Goal: Task Accomplishment & Management: Manage account settings

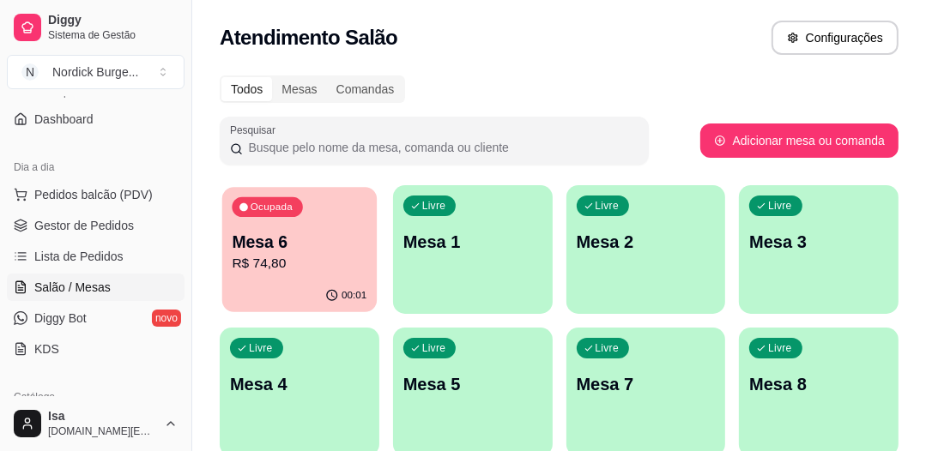
click at [310, 215] on div "Ocupada Mesa 6 R$ 74,80" at bounding box center [299, 233] width 154 height 93
click at [336, 234] on p "Mesa 6" at bounding box center [299, 242] width 139 height 24
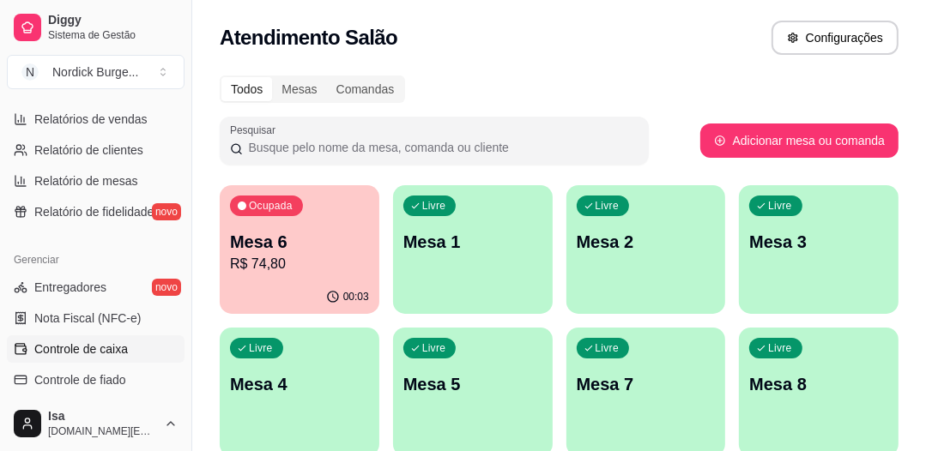
scroll to position [618, 0]
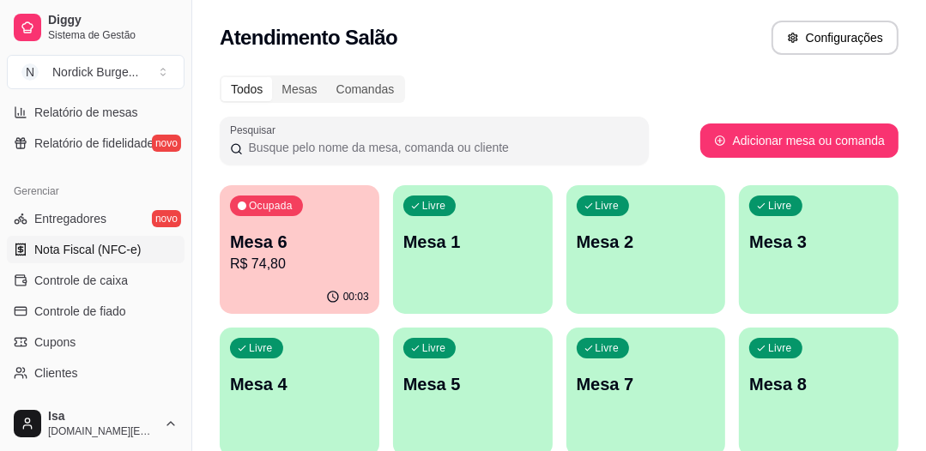
click at [55, 249] on span "Nota Fiscal (NFC-e)" at bounding box center [87, 249] width 106 height 17
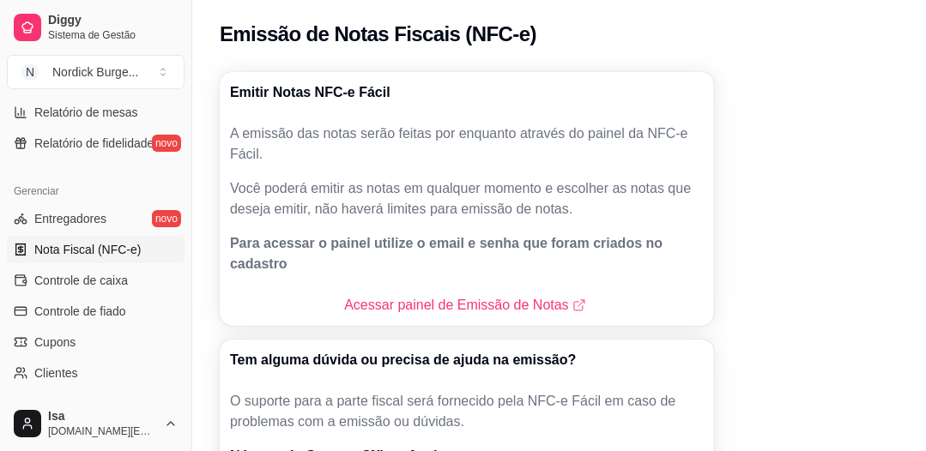
click at [438, 295] on div "Acessar painel de Emissão de Notas" at bounding box center [467, 305] width 494 height 41
click at [433, 295] on link "Acessar painel de Emissão de Notas" at bounding box center [466, 305] width 245 height 21
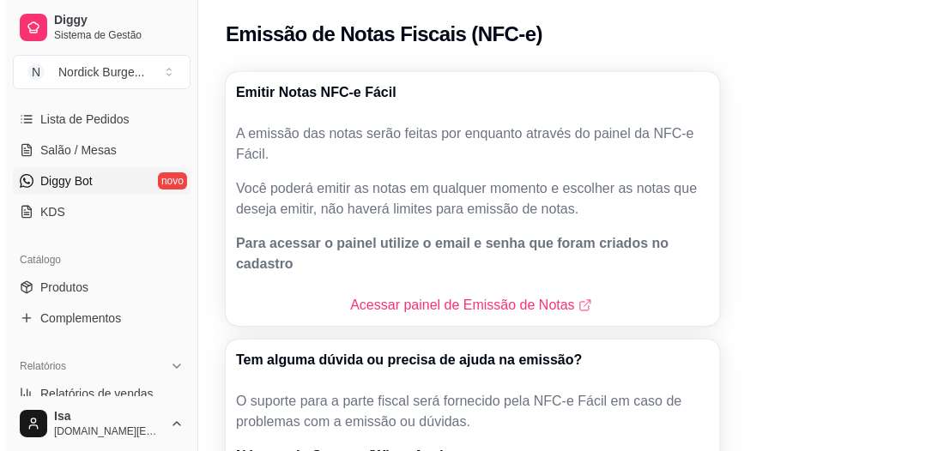
scroll to position [206, 0]
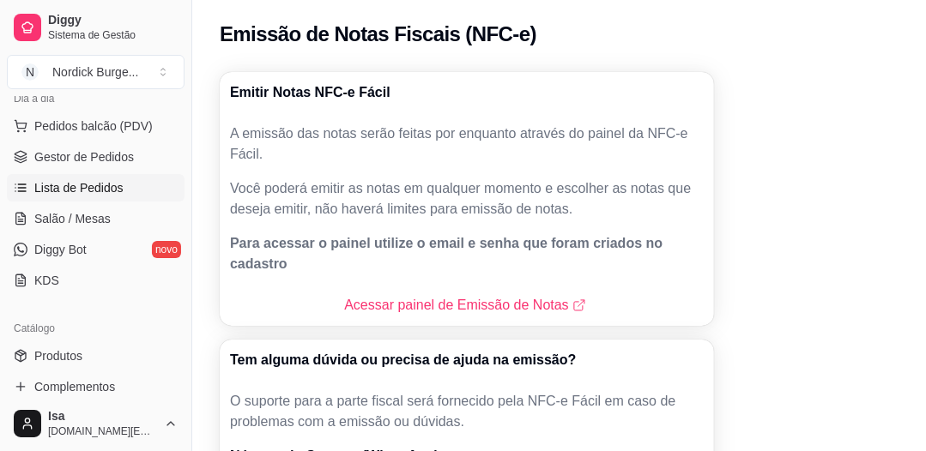
click at [78, 184] on span "Lista de Pedidos" at bounding box center [78, 187] width 89 height 17
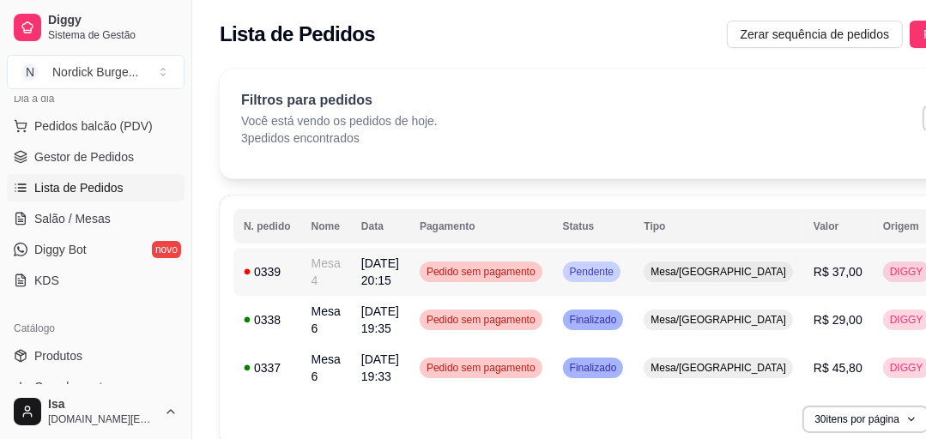
click at [279, 275] on div "0339" at bounding box center [267, 271] width 47 height 17
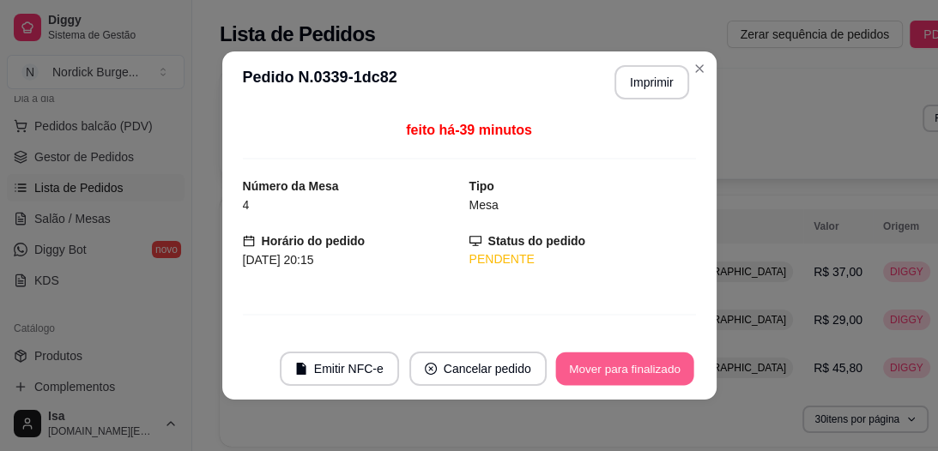
click at [592, 360] on button "Mover para finalizado" at bounding box center [624, 369] width 138 height 33
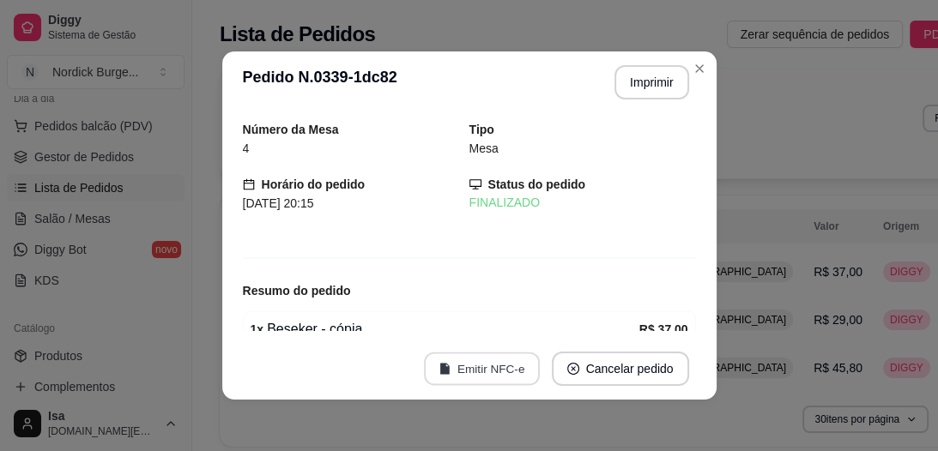
click at [468, 365] on button "Emitir NFC-e" at bounding box center [482, 369] width 116 height 33
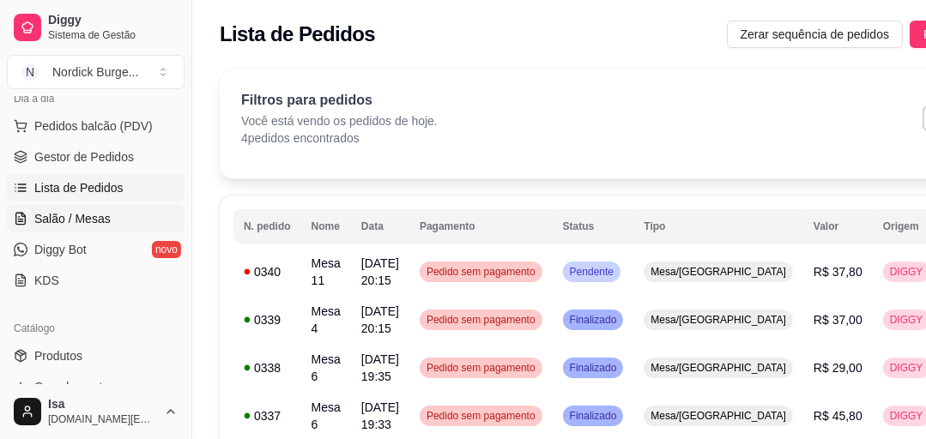
click at [62, 217] on span "Salão / Mesas" at bounding box center [72, 218] width 76 height 17
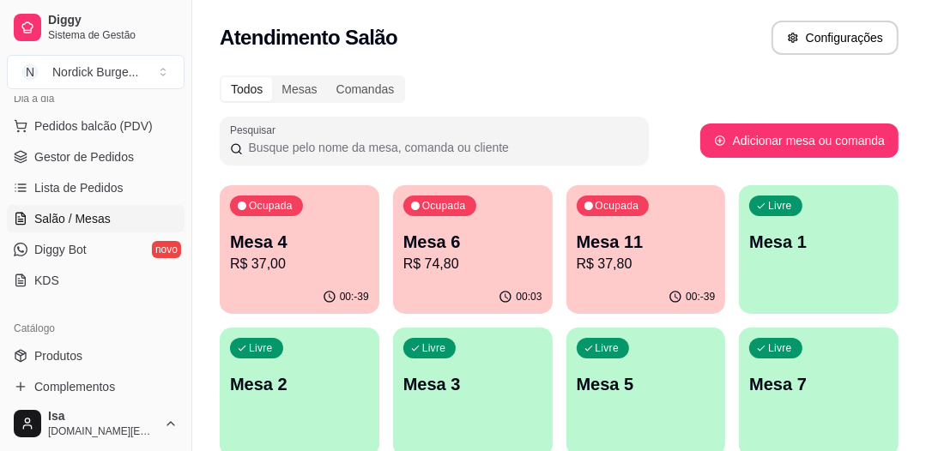
click at [309, 247] on p "Mesa 4" at bounding box center [299, 242] width 139 height 24
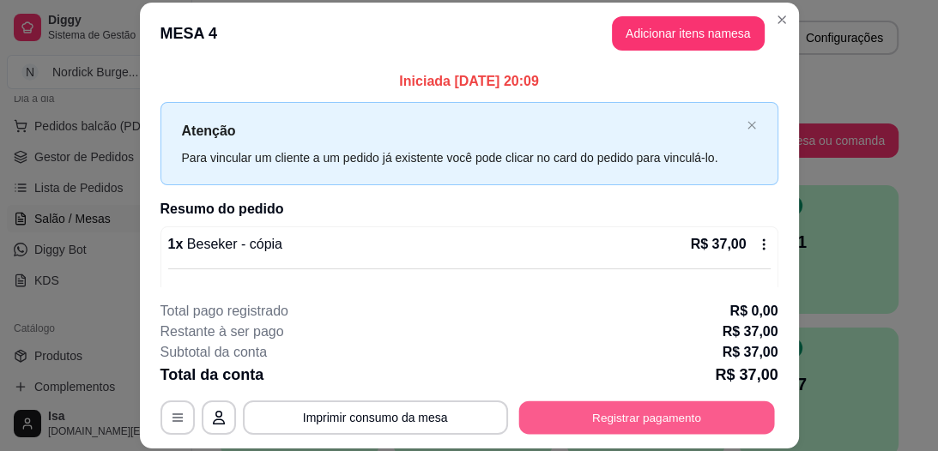
click at [574, 416] on button "Registrar pagamento" at bounding box center [646, 418] width 256 height 33
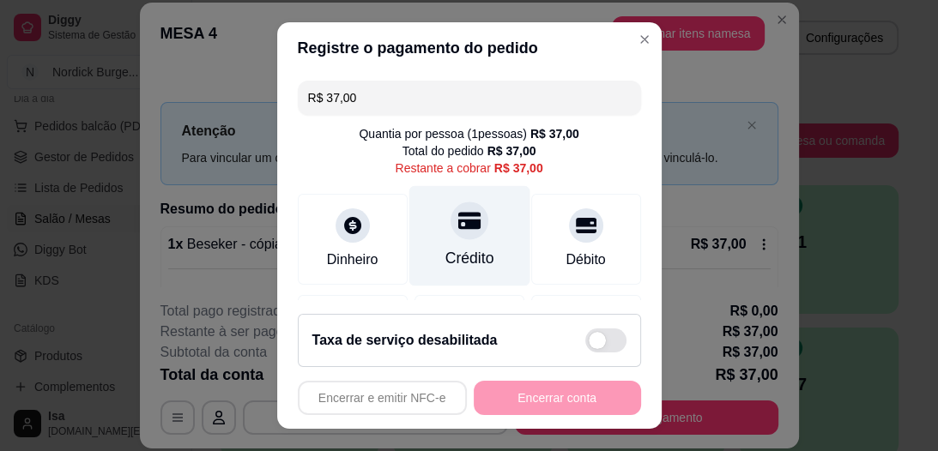
click at [462, 227] on icon at bounding box center [468, 221] width 22 height 17
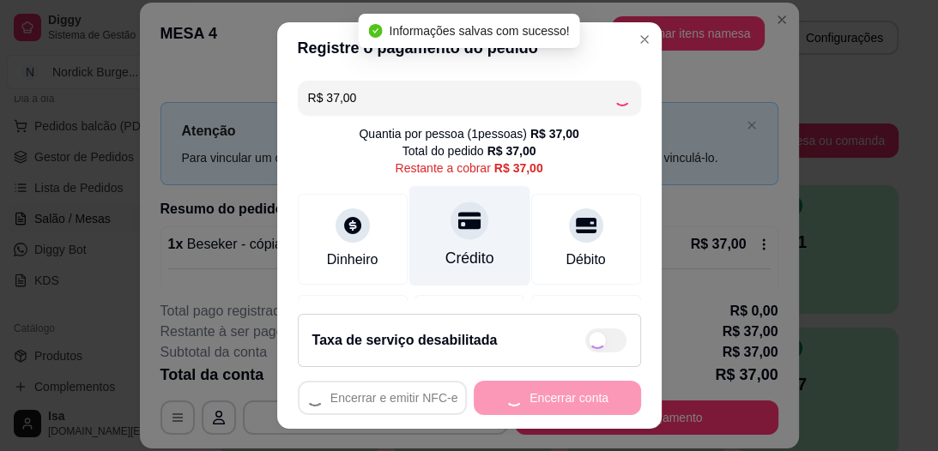
type input "R$ 0,00"
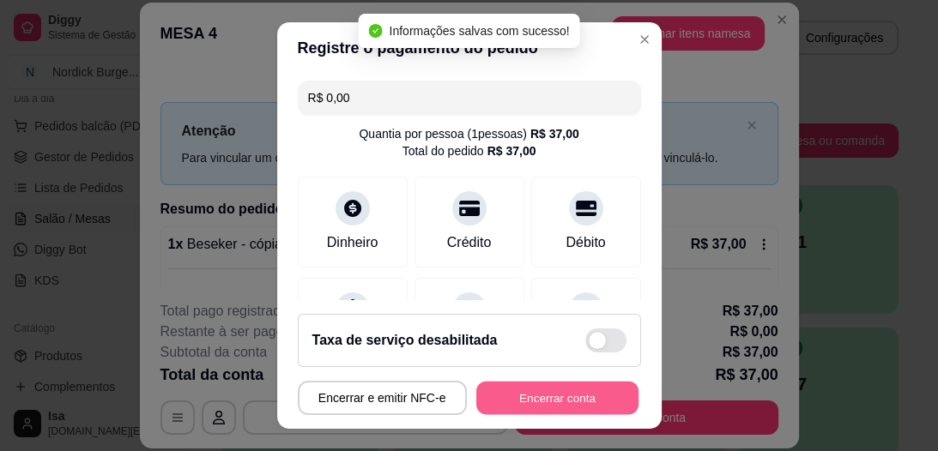
click at [517, 395] on button "Encerrar conta" at bounding box center [557, 397] width 162 height 33
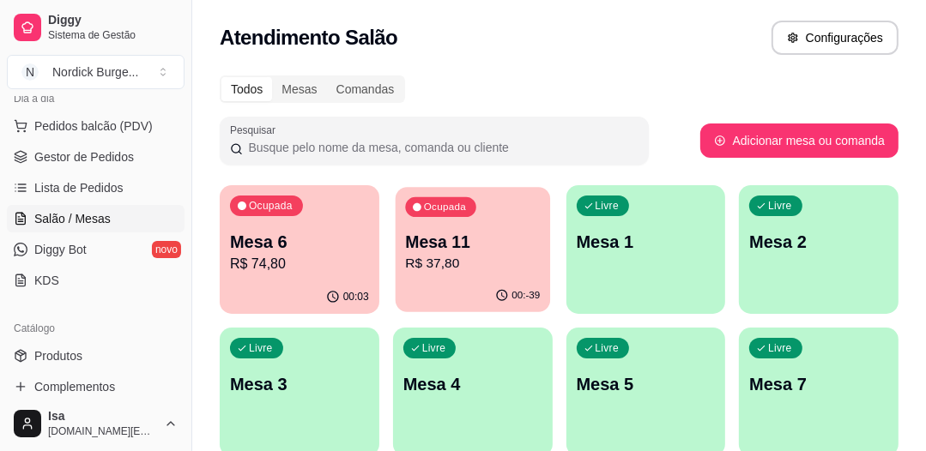
click at [428, 261] on p "R$ 37,80" at bounding box center [472, 264] width 135 height 20
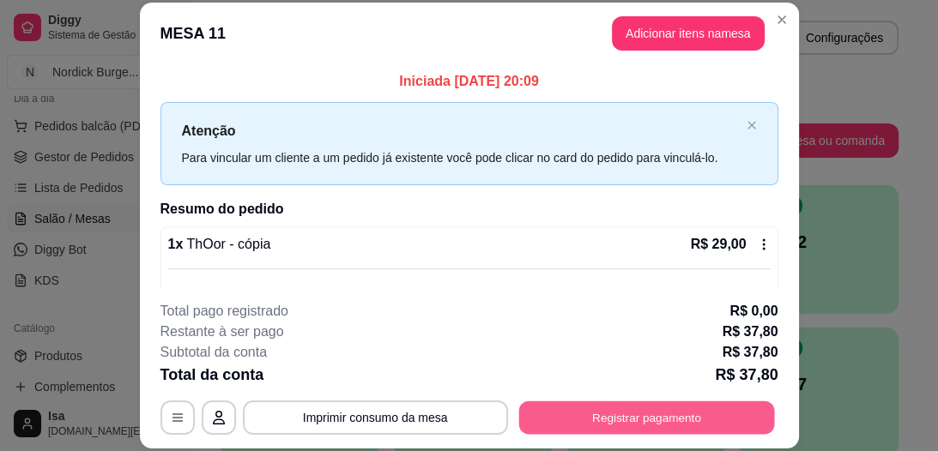
click at [622, 416] on button "Registrar pagamento" at bounding box center [646, 418] width 256 height 33
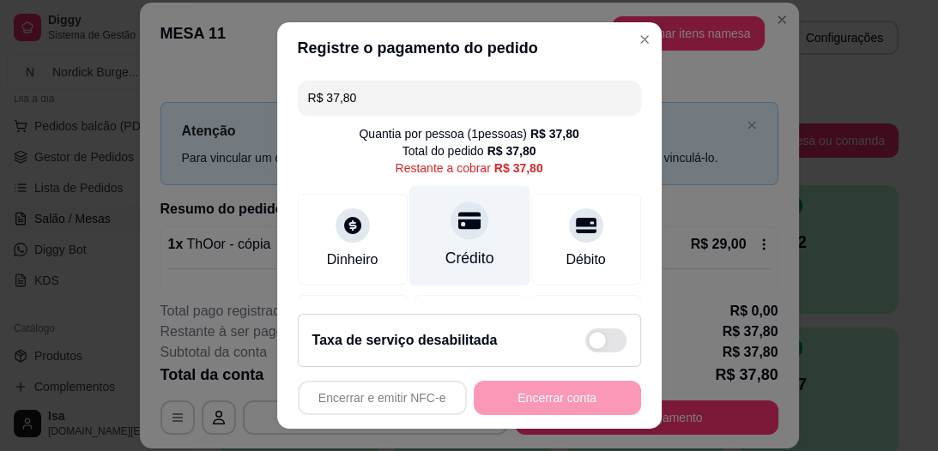
click at [457, 221] on icon at bounding box center [468, 221] width 22 height 17
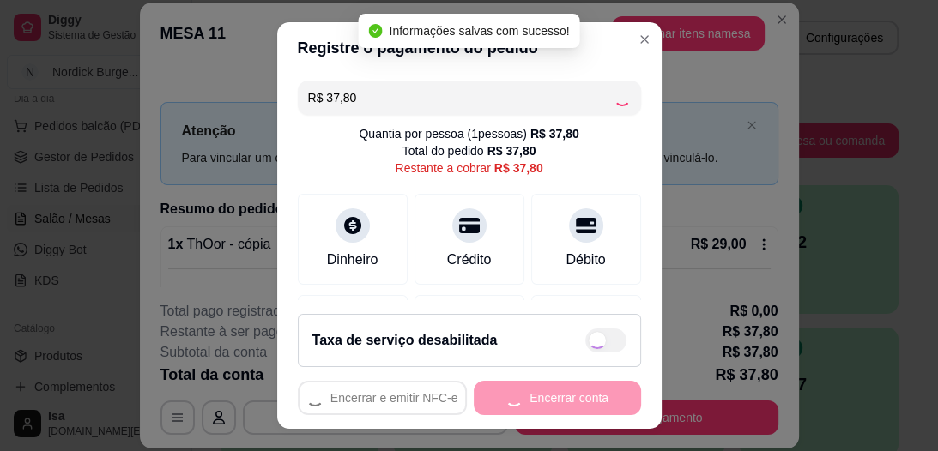
type input "R$ 0,00"
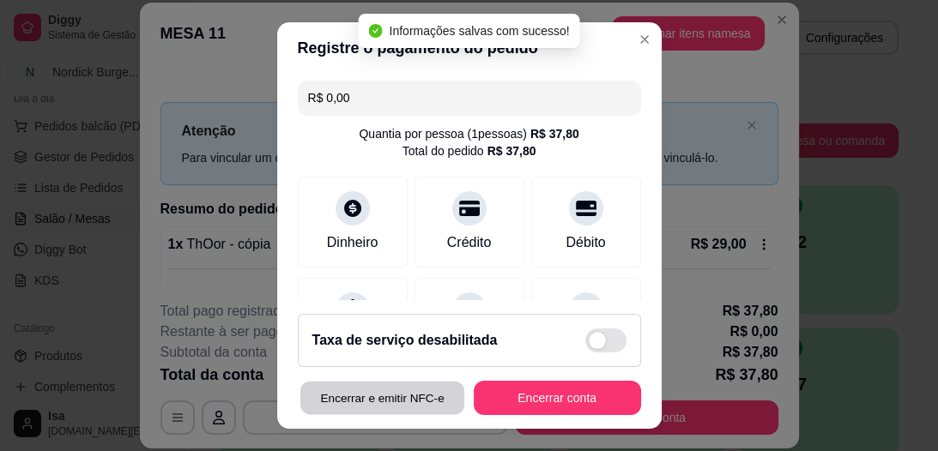
click at [412, 398] on button "Encerrar e emitir NFC-e" at bounding box center [381, 397] width 164 height 33
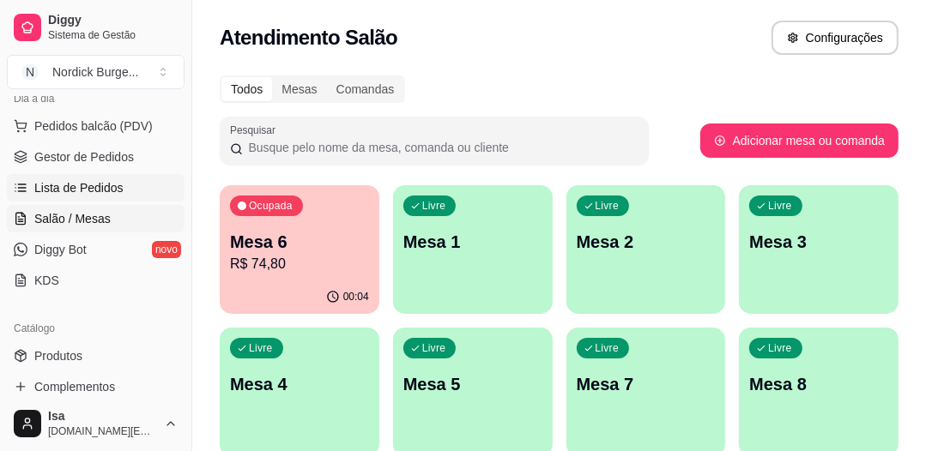
click at [92, 181] on span "Lista de Pedidos" at bounding box center [78, 187] width 89 height 17
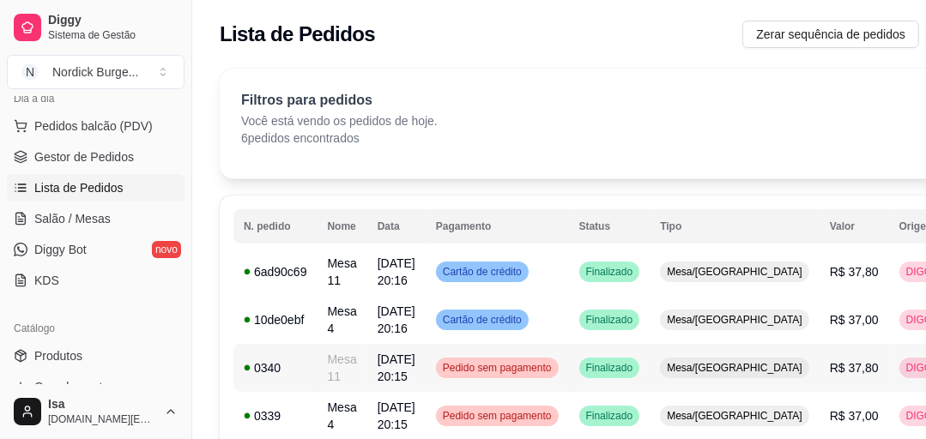
click at [311, 360] on td "0340" at bounding box center [275, 368] width 84 height 48
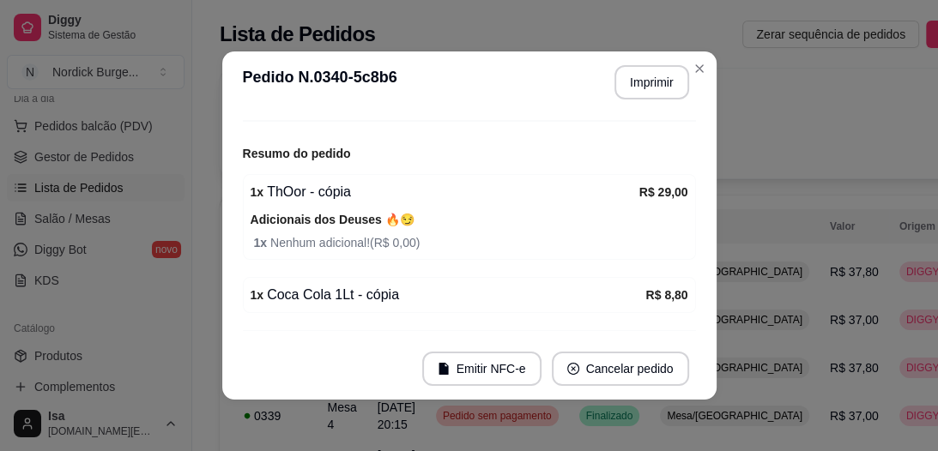
scroll to position [185, 0]
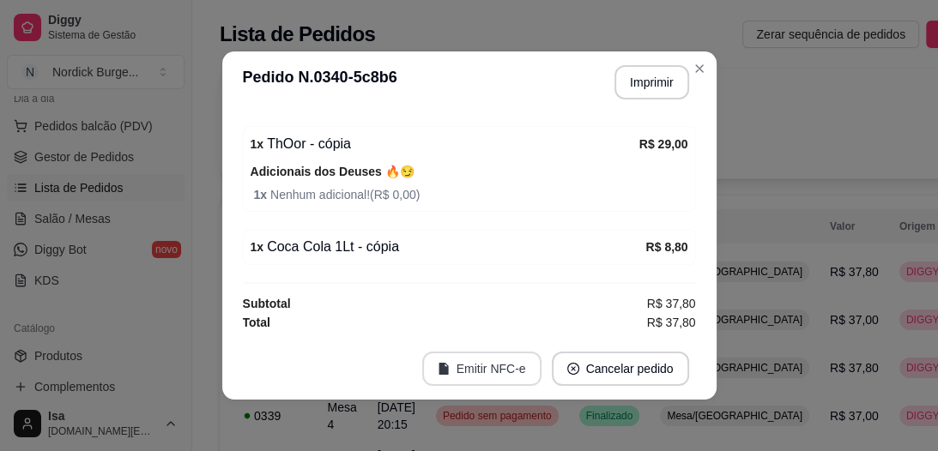
click at [505, 375] on button "Emitir NFC-e" at bounding box center [481, 369] width 119 height 34
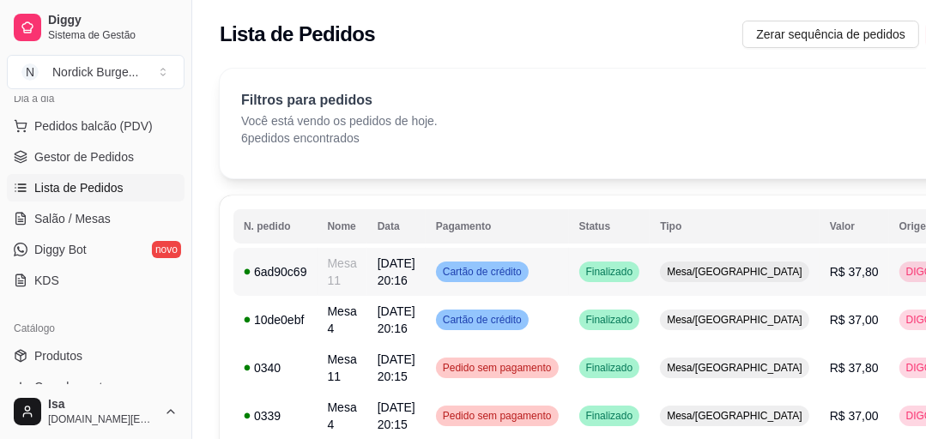
click at [303, 275] on div "6ad90c69" at bounding box center [275, 271] width 63 height 17
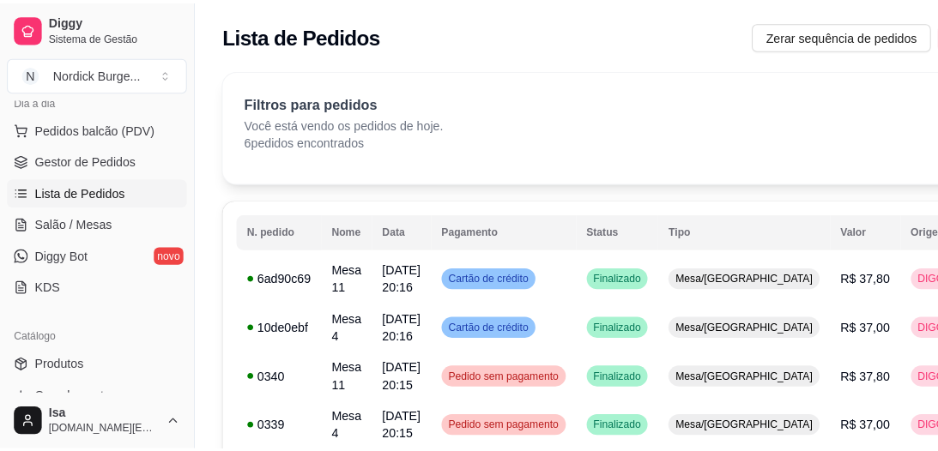
scroll to position [137, 0]
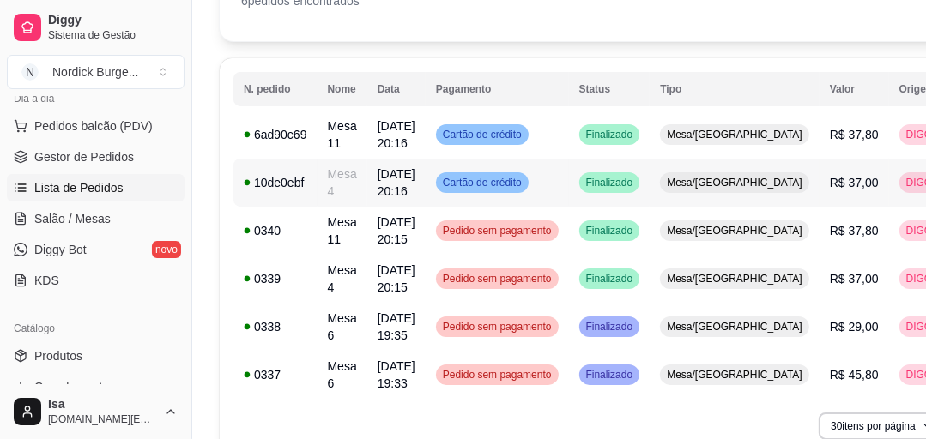
click at [308, 177] on td "10de0ebf" at bounding box center [275, 183] width 84 height 48
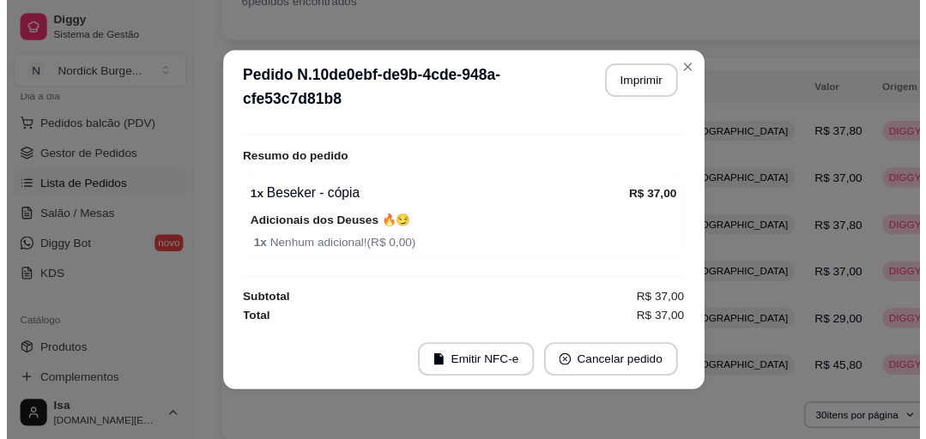
scroll to position [0, 0]
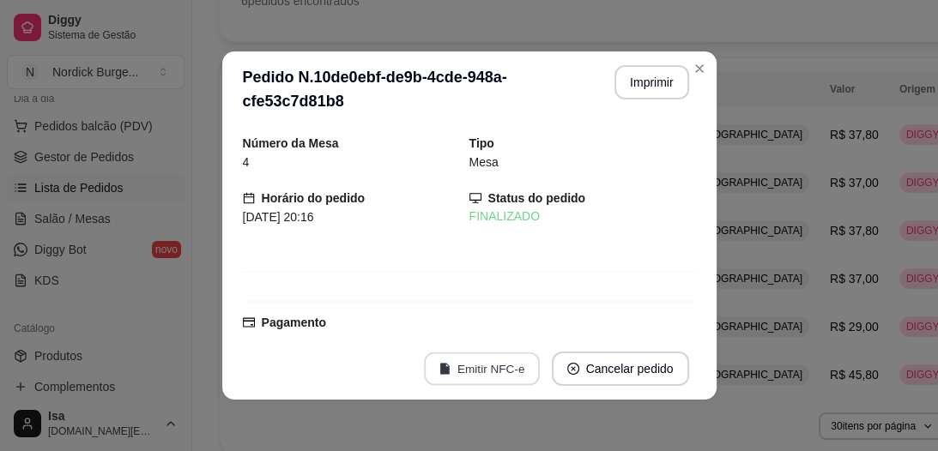
click at [494, 367] on button "Emitir NFC-e" at bounding box center [482, 369] width 116 height 33
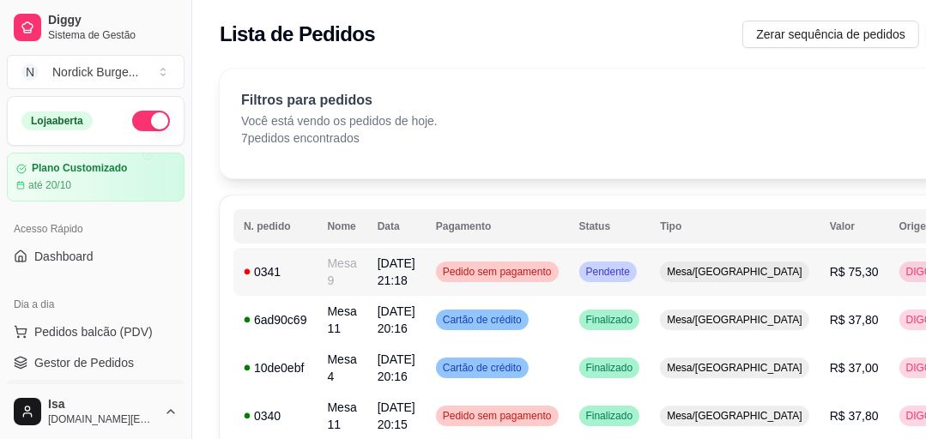
click at [290, 275] on div "0341" at bounding box center [275, 271] width 63 height 17
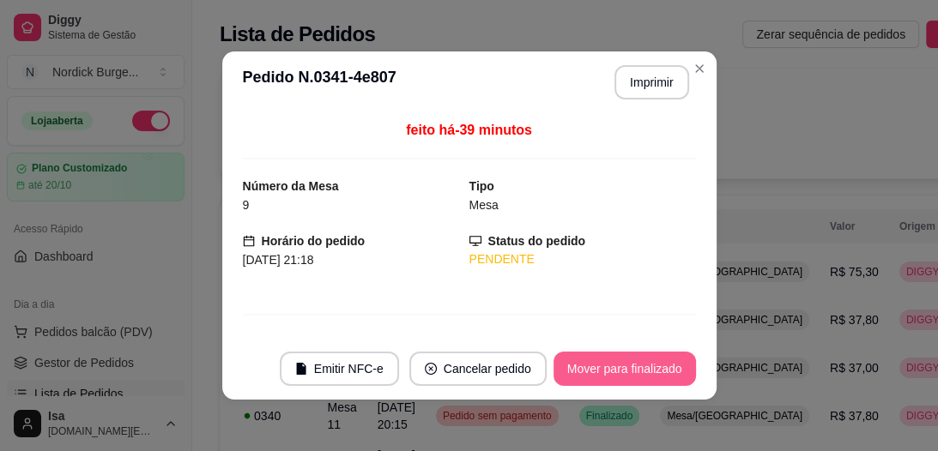
click at [608, 368] on button "Mover para finalizado" at bounding box center [624, 369] width 142 height 34
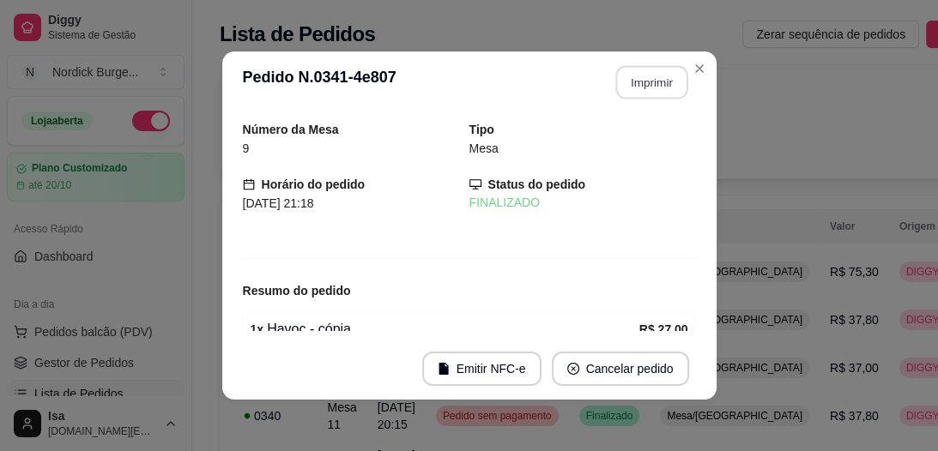
click at [649, 71] on button "Imprimir" at bounding box center [651, 82] width 72 height 33
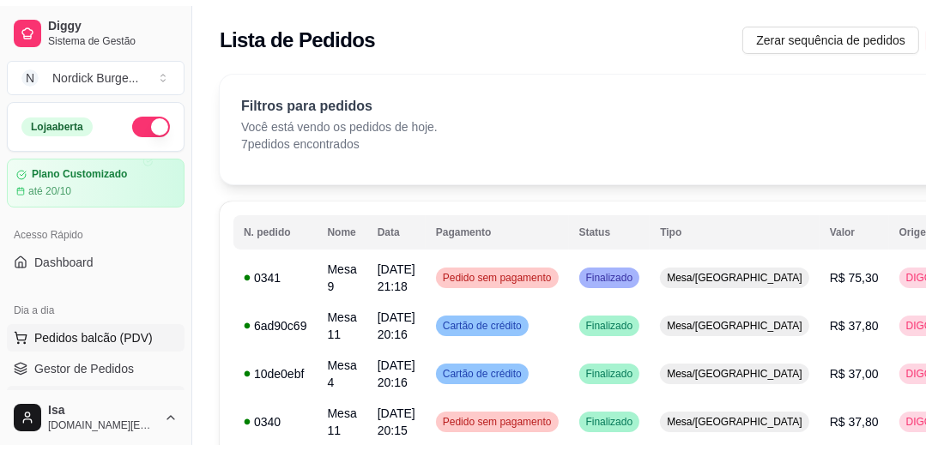
scroll to position [69, 0]
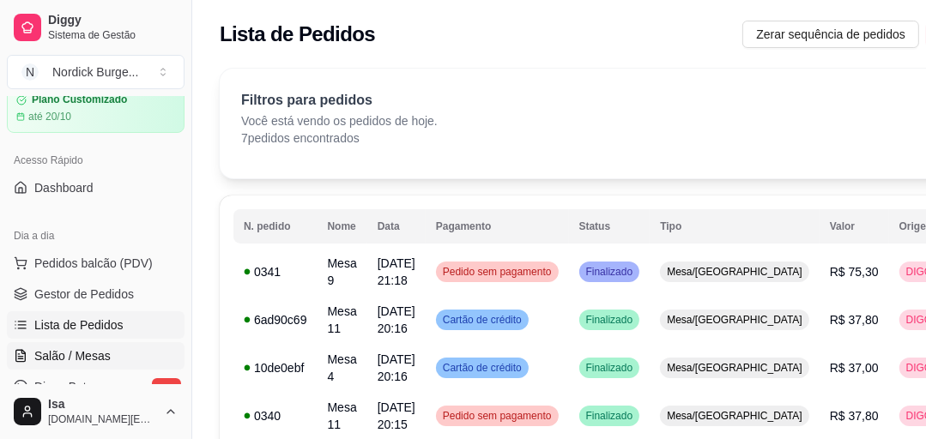
click at [57, 354] on span "Salão / Mesas" at bounding box center [72, 356] width 76 height 17
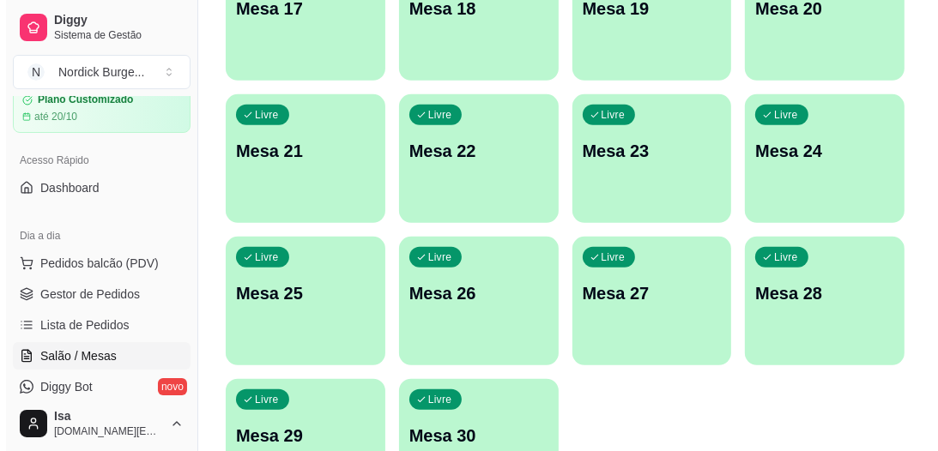
scroll to position [929, 0]
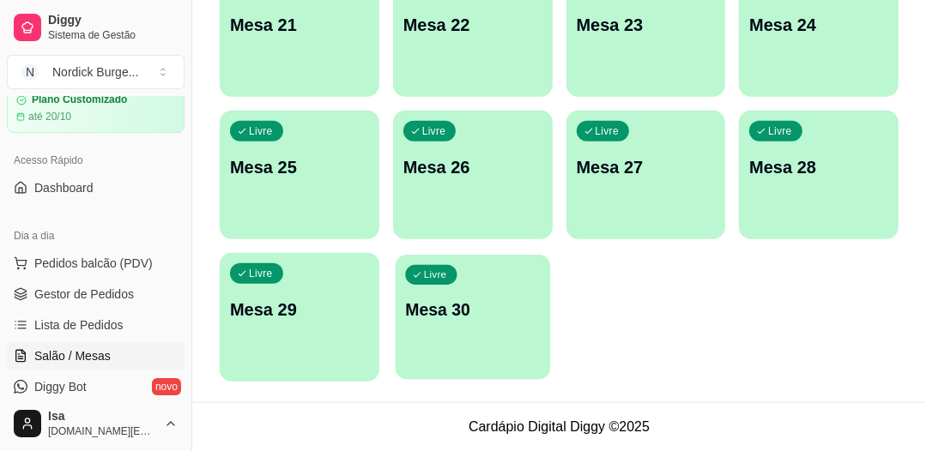
click at [448, 345] on div "Livre Mesa 30" at bounding box center [473, 307] width 154 height 105
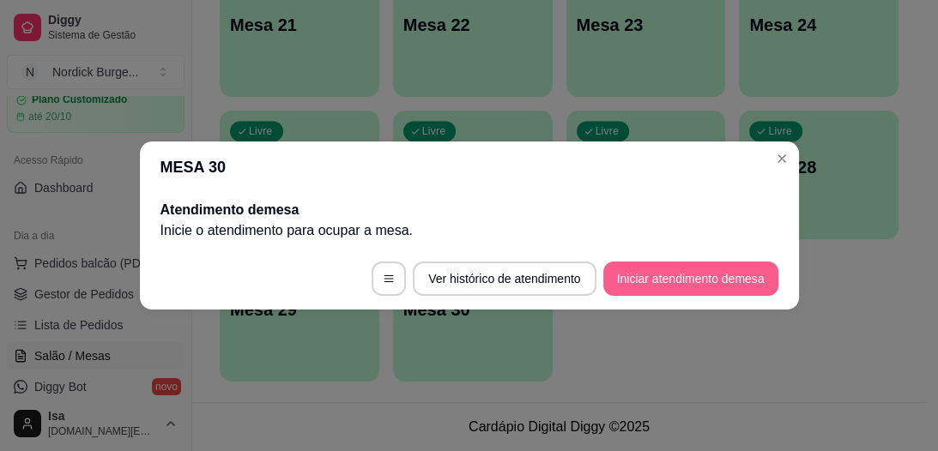
click at [648, 273] on button "Iniciar atendimento de mesa" at bounding box center [690, 279] width 175 height 34
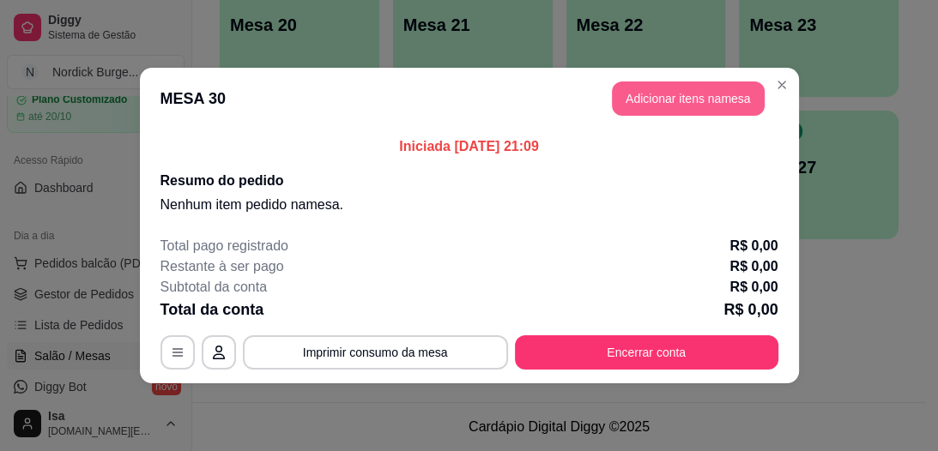
click at [685, 100] on button "Adicionar itens na mesa" at bounding box center [688, 99] width 153 height 34
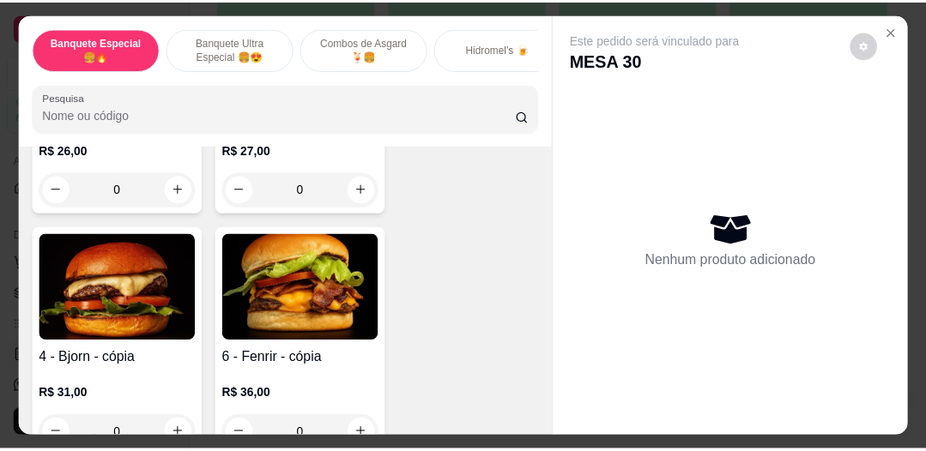
scroll to position [343, 0]
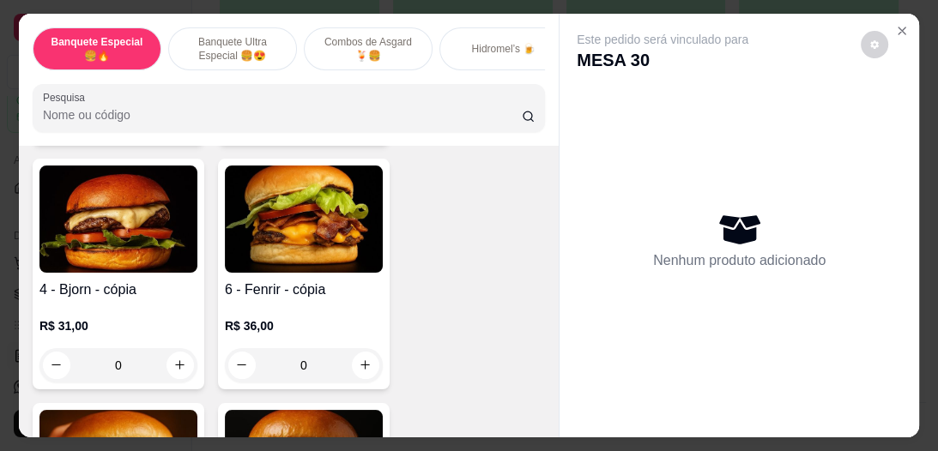
click at [364, 367] on div "0" at bounding box center [304, 365] width 158 height 34
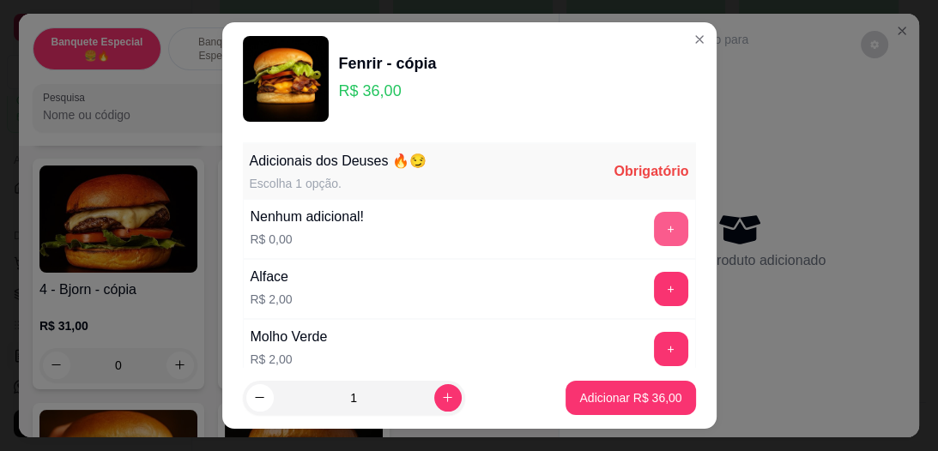
click at [654, 217] on button "+" at bounding box center [671, 229] width 34 height 34
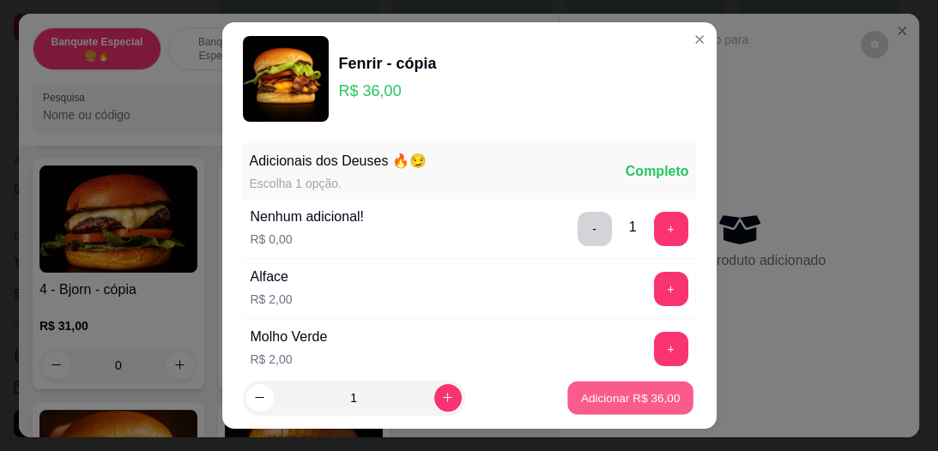
click at [626, 395] on p "Adicionar R$ 36,00" at bounding box center [631, 398] width 100 height 16
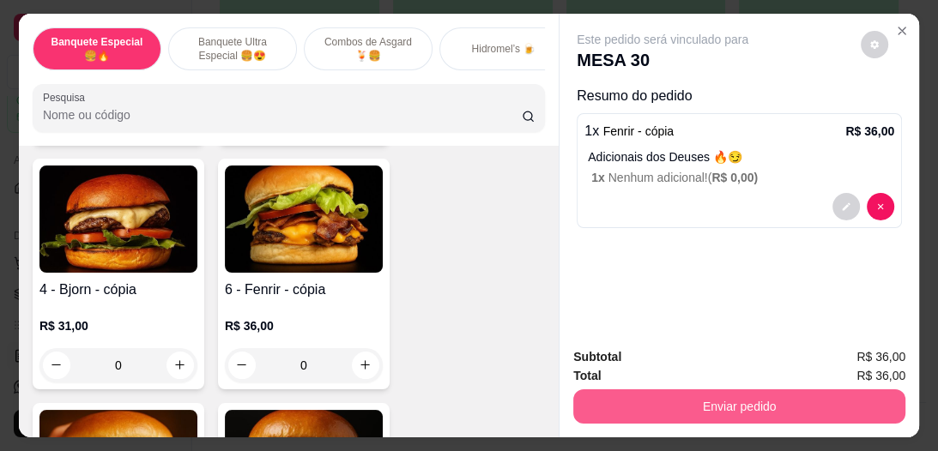
click at [798, 412] on button "Enviar pedido" at bounding box center [739, 407] width 332 height 34
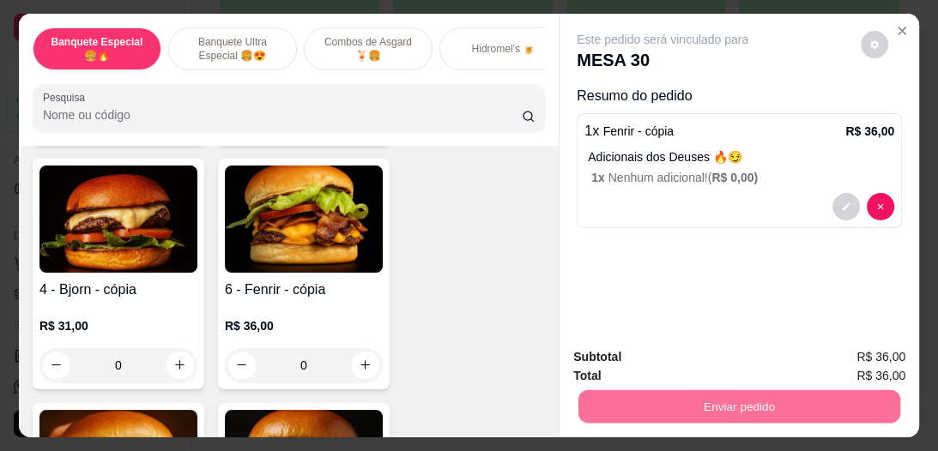
click at [846, 350] on button "Enviar pedido" at bounding box center [861, 358] width 94 height 32
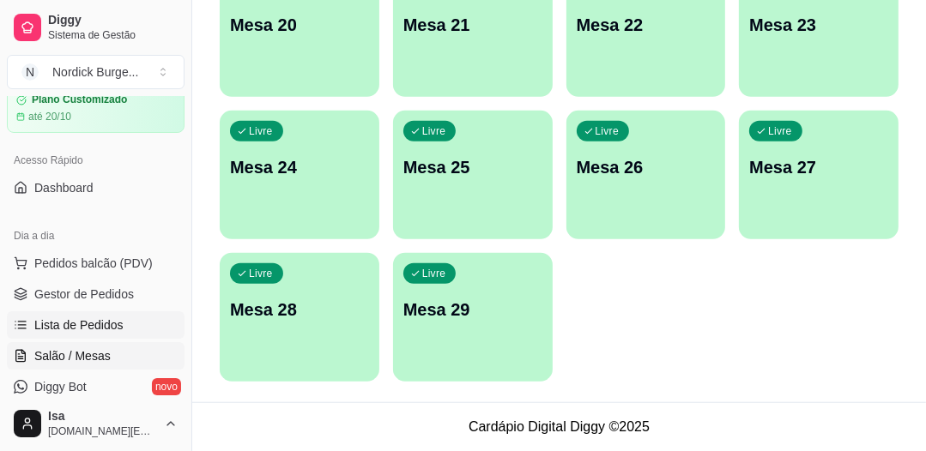
click at [58, 322] on span "Lista de Pedidos" at bounding box center [78, 325] width 89 height 17
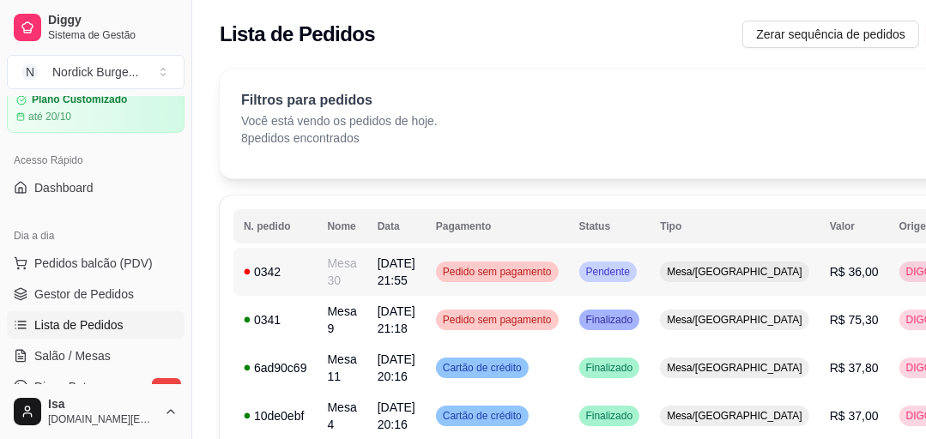
click at [308, 278] on td "0342" at bounding box center [275, 272] width 84 height 48
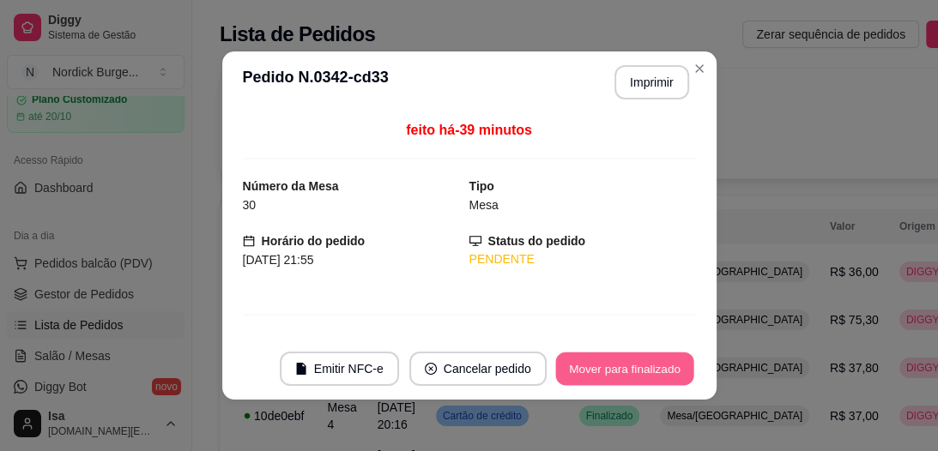
click at [636, 378] on button "Mover para finalizado" at bounding box center [624, 369] width 138 height 33
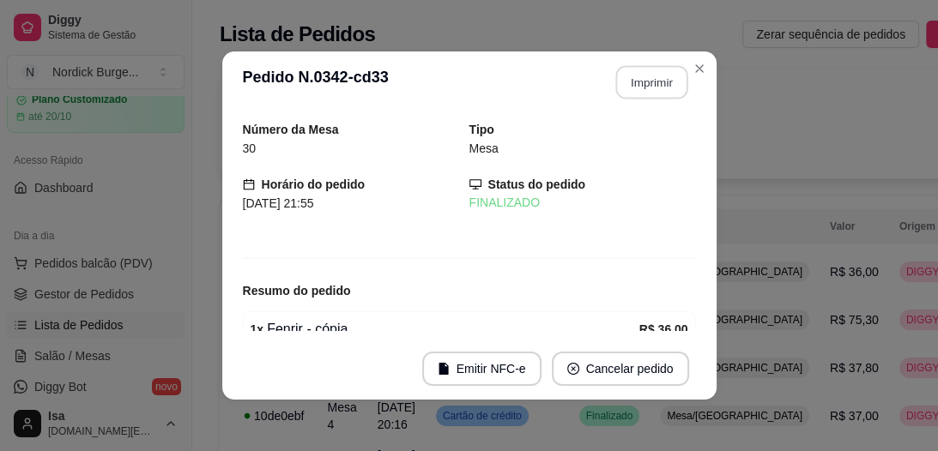
click at [634, 83] on button "Imprimir" at bounding box center [651, 82] width 72 height 33
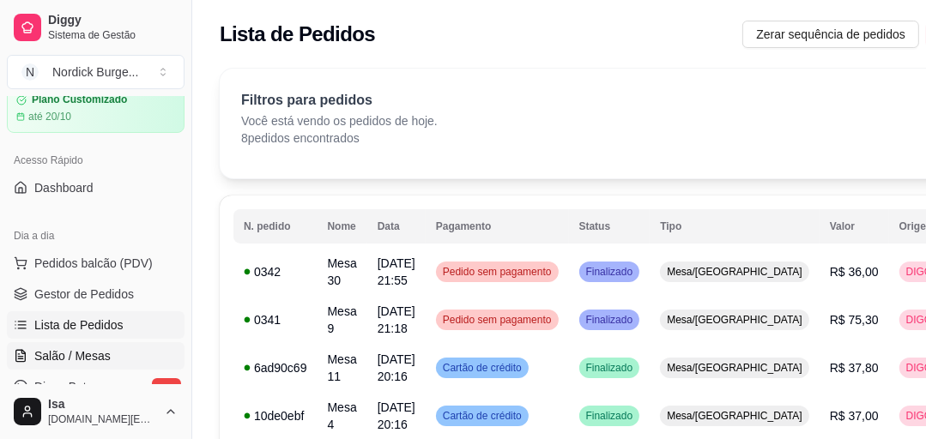
click at [71, 350] on span "Salão / Mesas" at bounding box center [72, 356] width 76 height 17
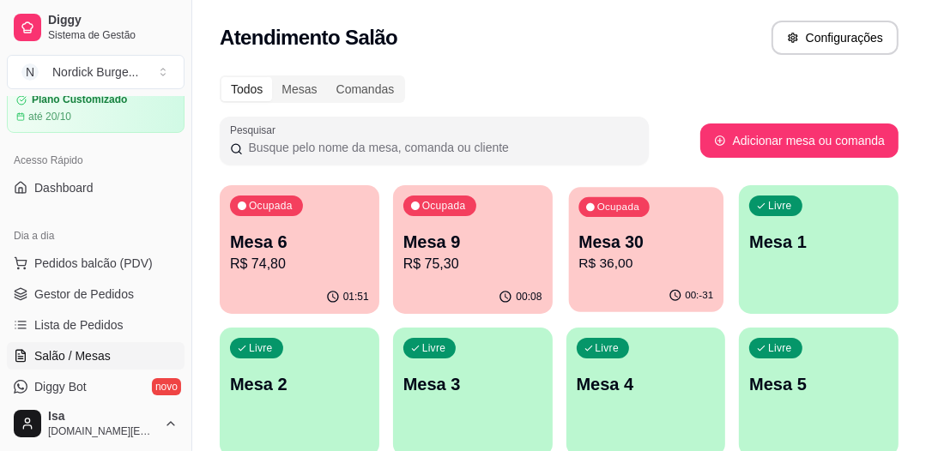
click at [583, 267] on p "R$ 36,00" at bounding box center [645, 264] width 135 height 20
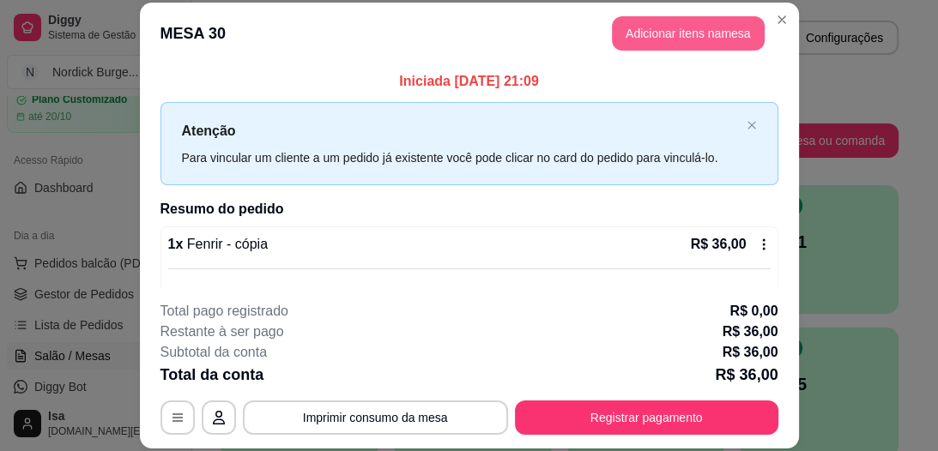
click at [641, 19] on button "Adicionar itens na mesa" at bounding box center [688, 33] width 153 height 34
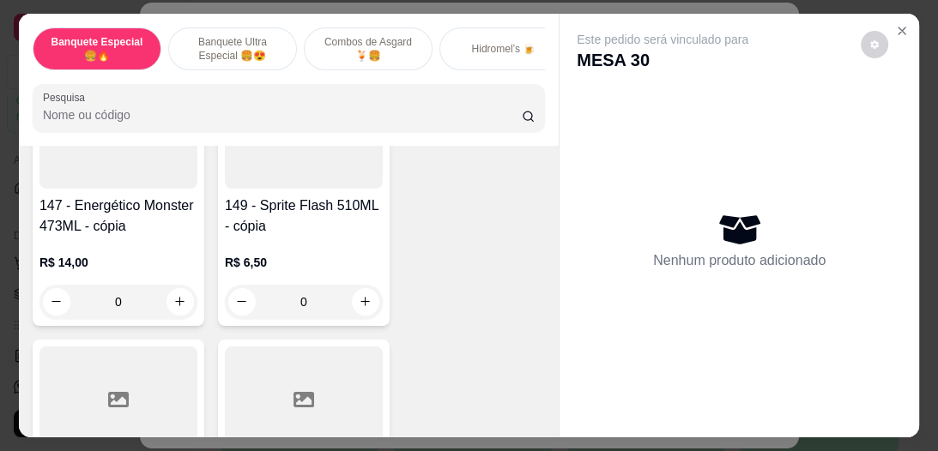
scroll to position [4256, 0]
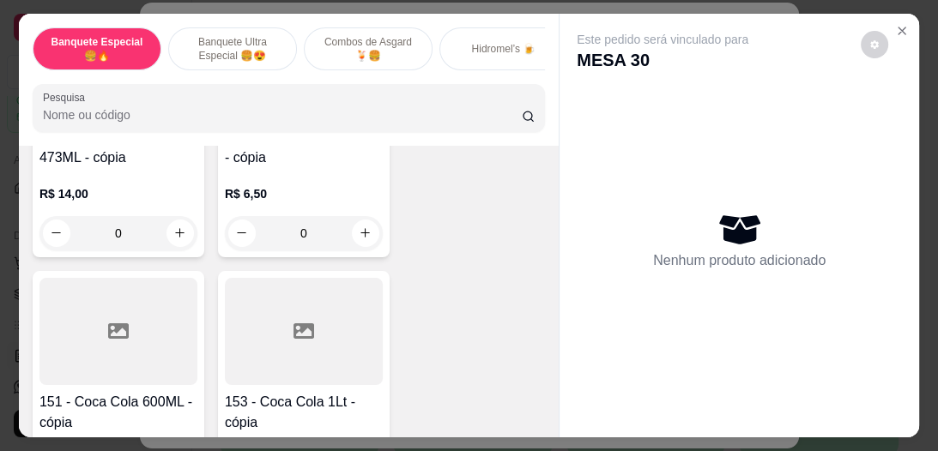
click at [136, 285] on div at bounding box center [118, 331] width 158 height 107
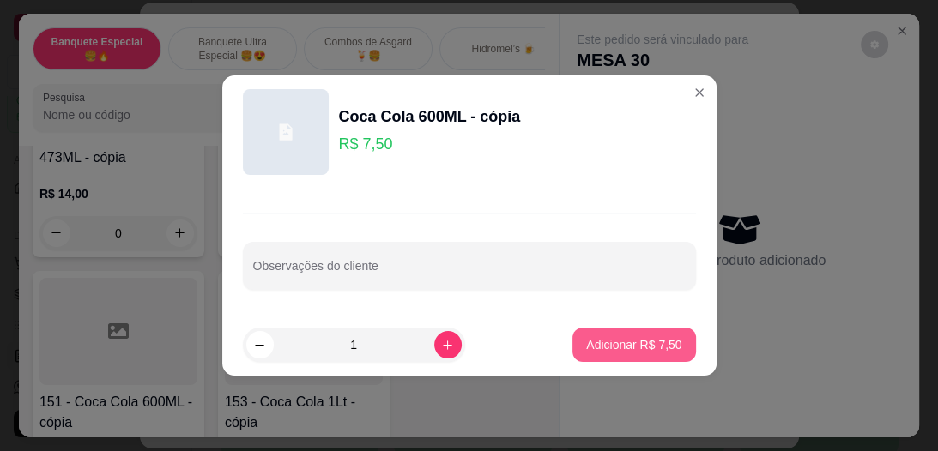
click at [577, 343] on button "Adicionar R$ 7,50" at bounding box center [633, 345] width 123 height 34
type input "1"
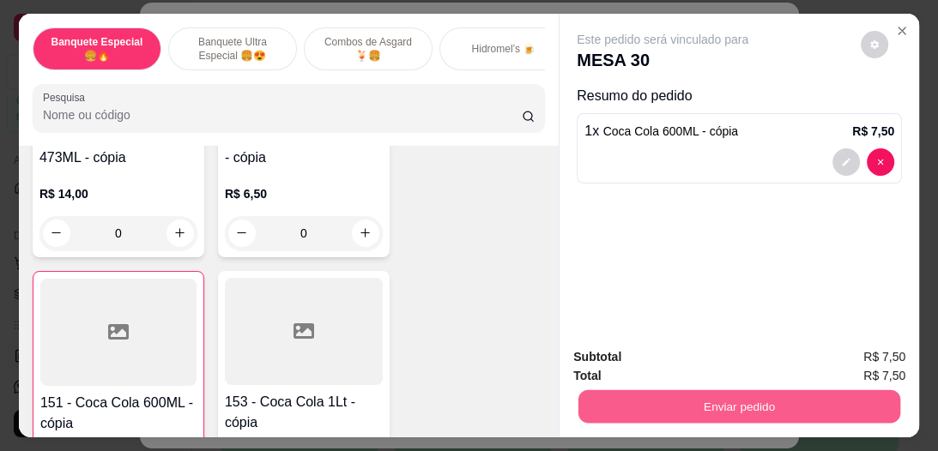
click at [725, 411] on button "Enviar pedido" at bounding box center [739, 406] width 322 height 33
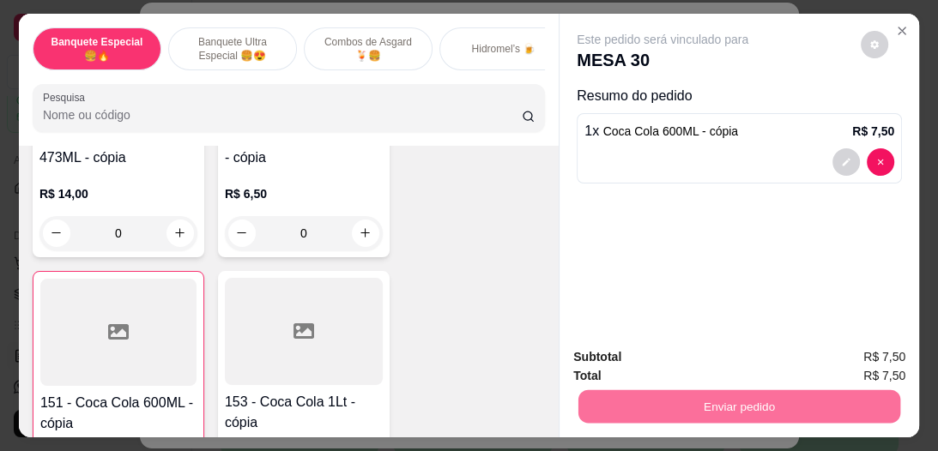
click at [870, 342] on button "Enviar pedido" at bounding box center [861, 358] width 94 height 32
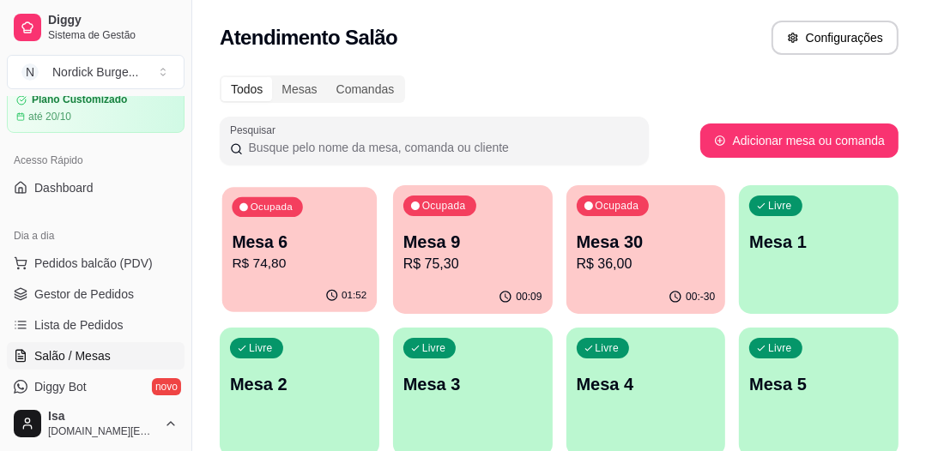
click at [327, 248] on p "Mesa 6" at bounding box center [299, 242] width 135 height 23
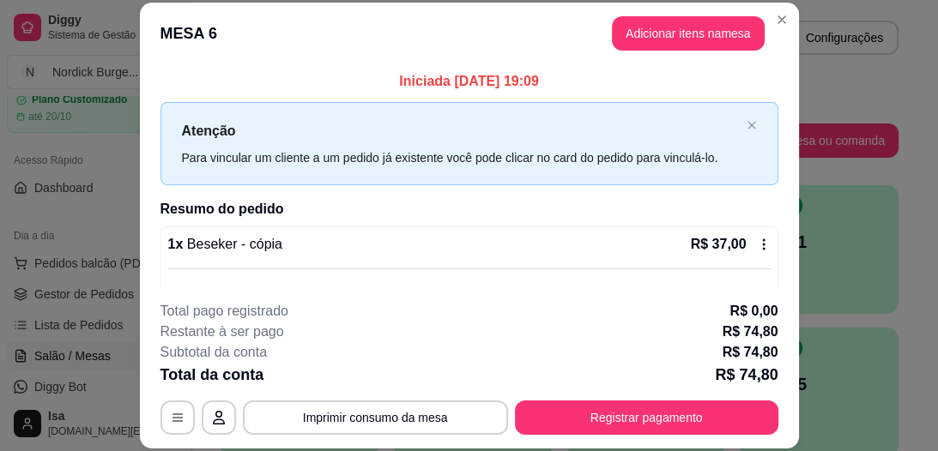
scroll to position [52, 0]
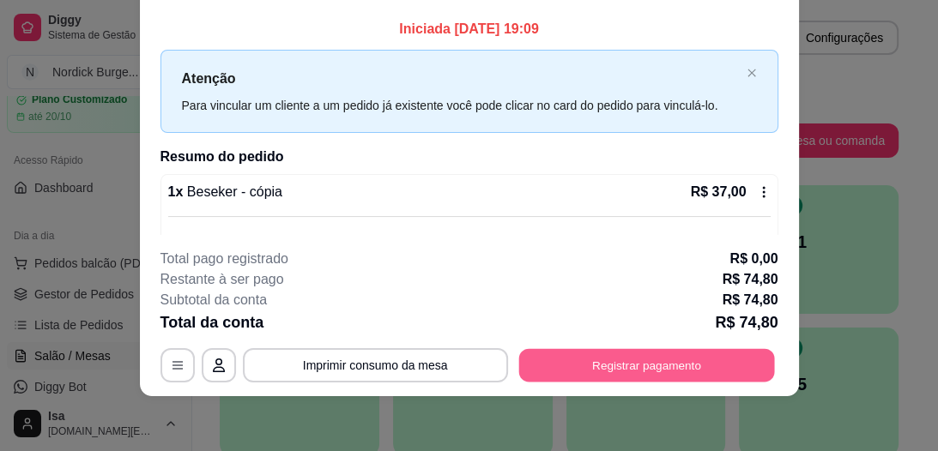
click at [636, 359] on button "Registrar pagamento" at bounding box center [646, 365] width 256 height 33
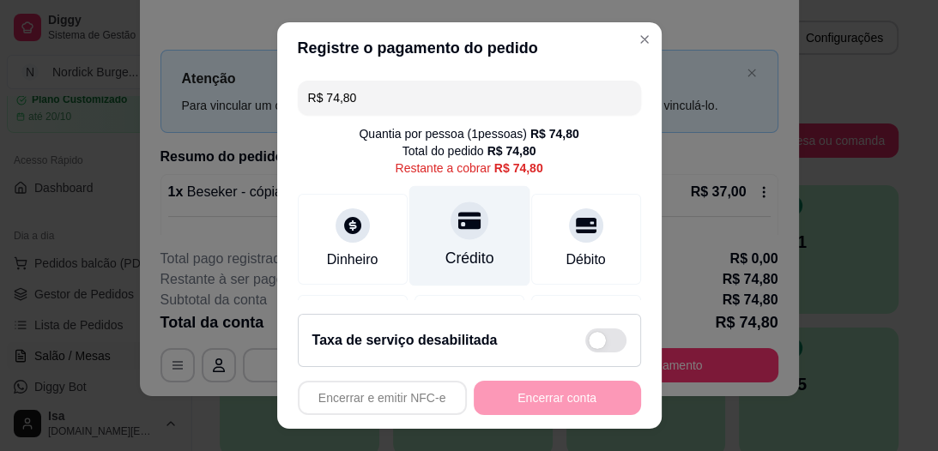
click at [450, 237] on div at bounding box center [469, 222] width 38 height 38
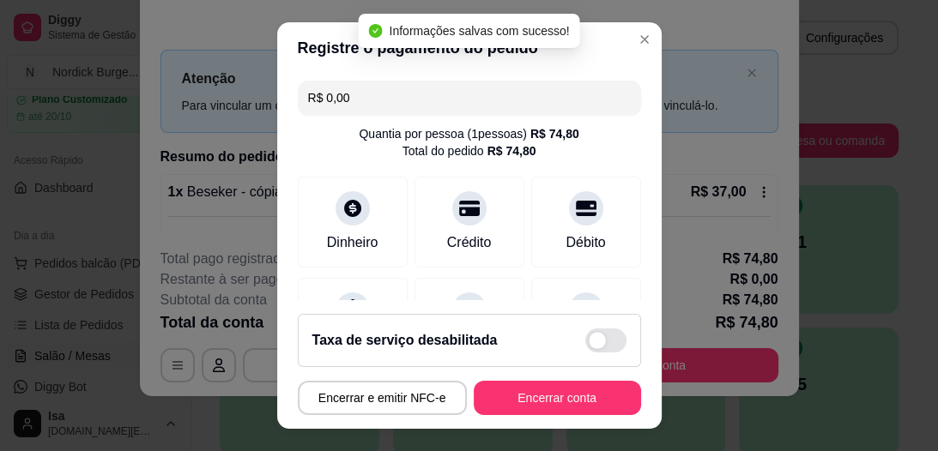
type input "R$ 0,00"
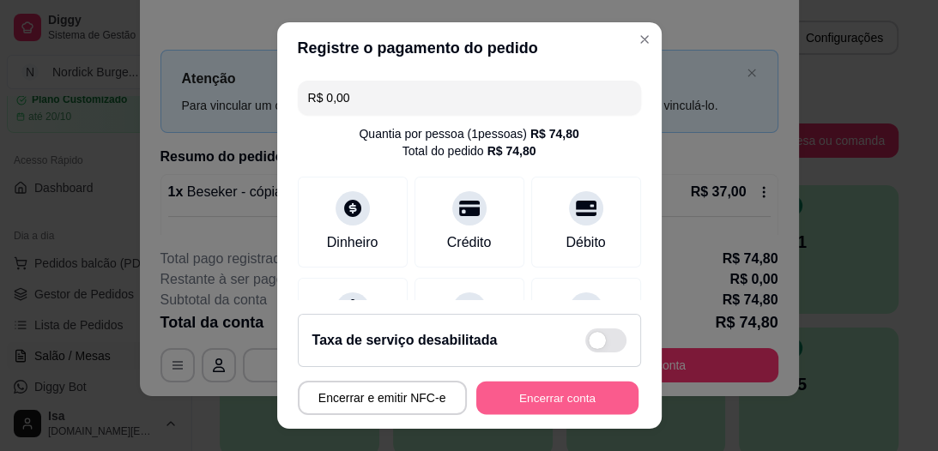
click at [535, 401] on button "Encerrar conta" at bounding box center [557, 397] width 162 height 33
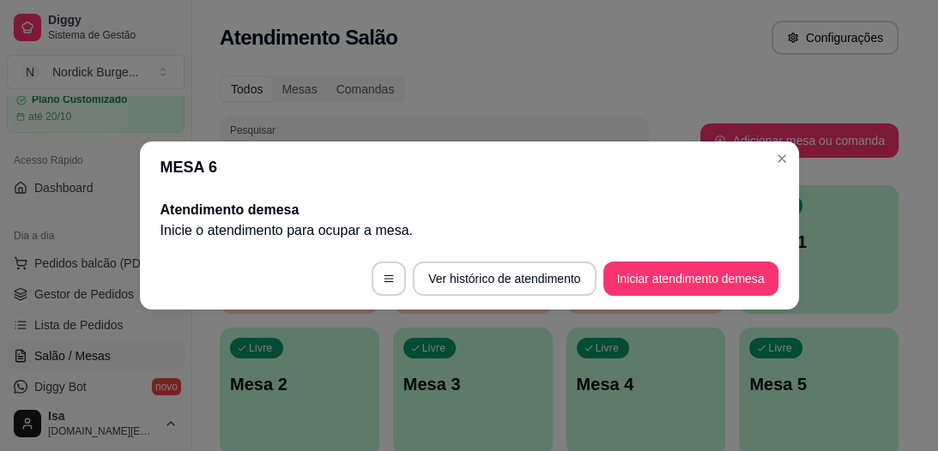
scroll to position [0, 0]
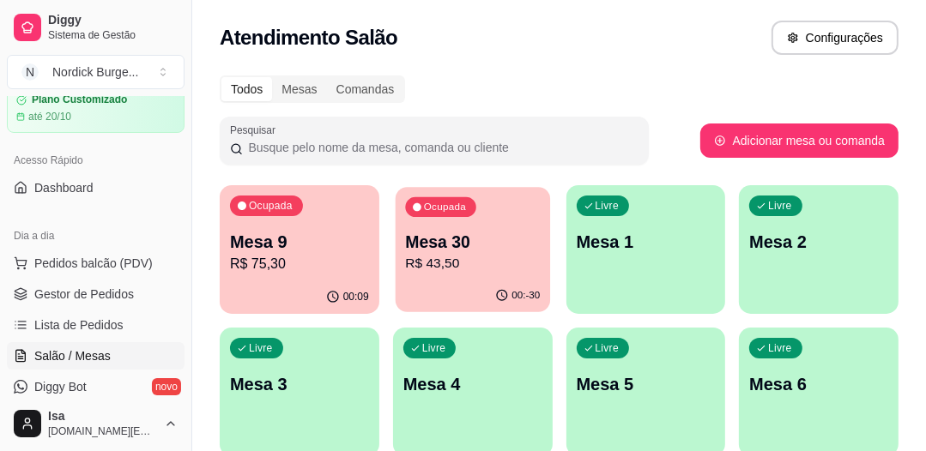
click at [494, 244] on p "Mesa 30" at bounding box center [472, 242] width 135 height 23
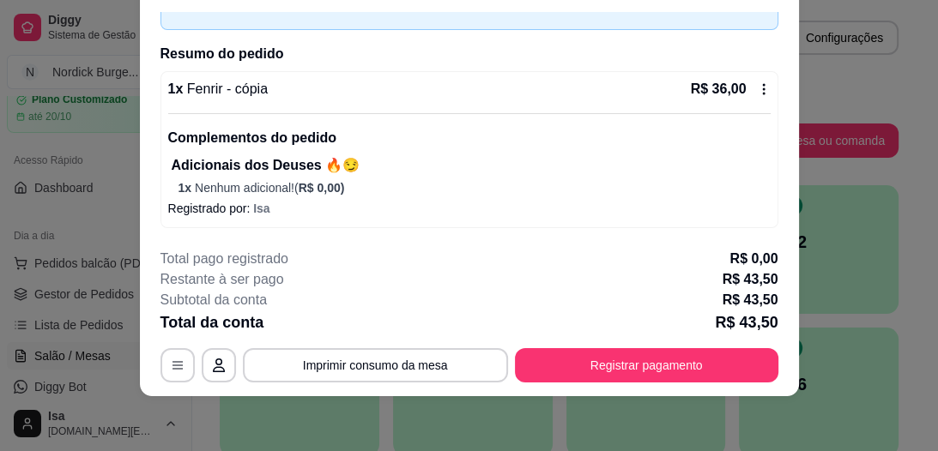
scroll to position [172, 0]
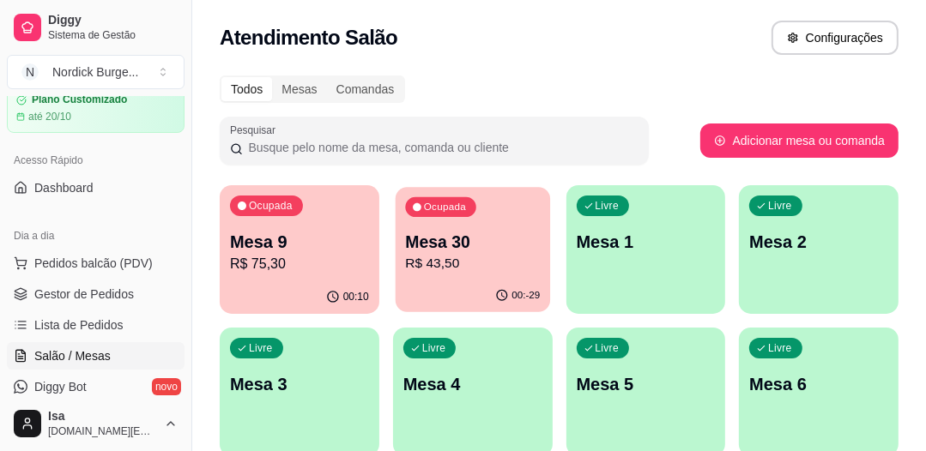
click at [439, 254] on p "R$ 43,50" at bounding box center [472, 264] width 135 height 20
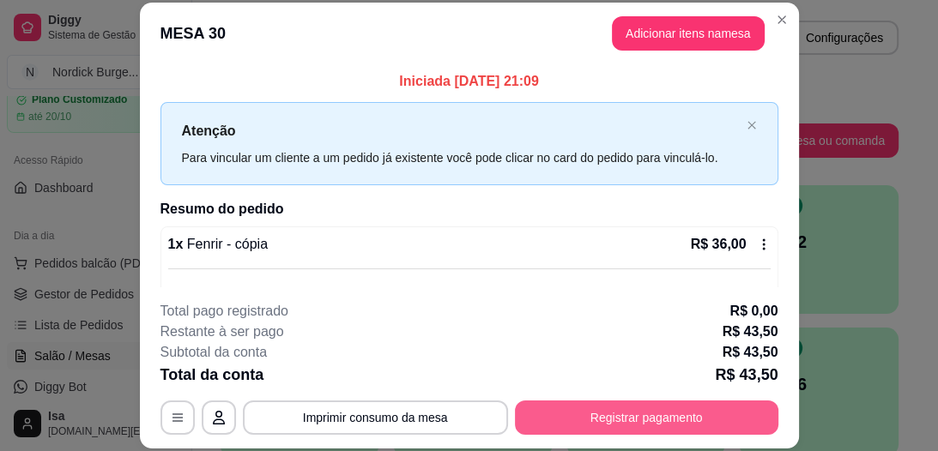
click at [587, 408] on button "Registrar pagamento" at bounding box center [646, 418] width 263 height 34
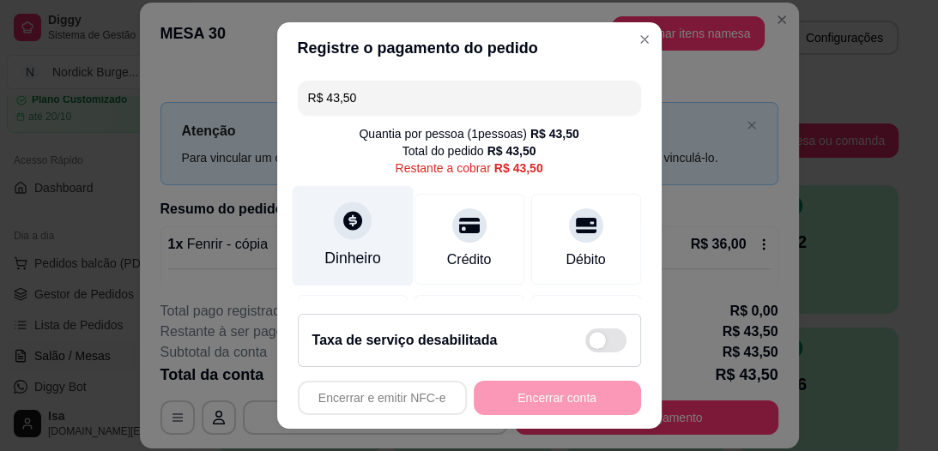
click at [340, 239] on div at bounding box center [353, 222] width 38 height 38
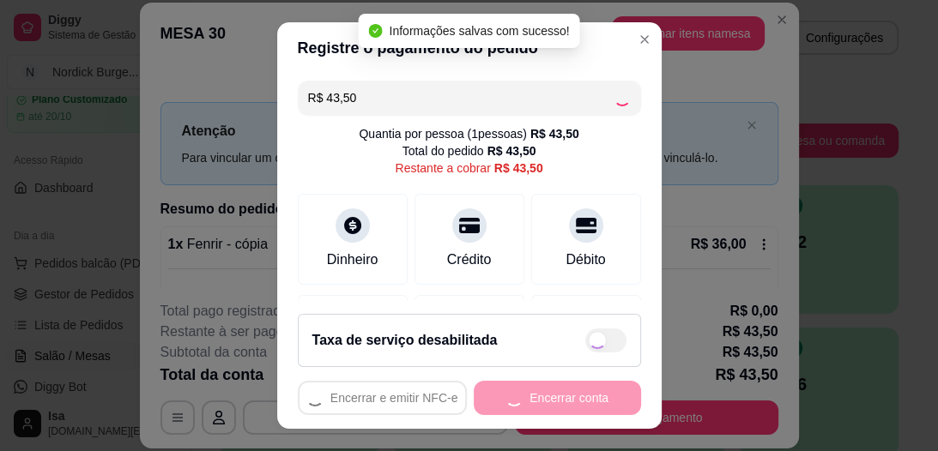
type input "R$ 0,00"
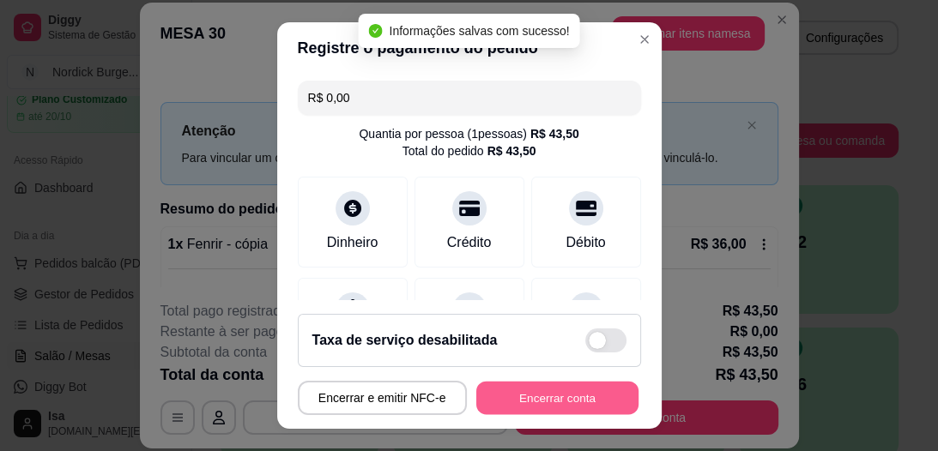
click at [571, 389] on button "Encerrar conta" at bounding box center [557, 397] width 162 height 33
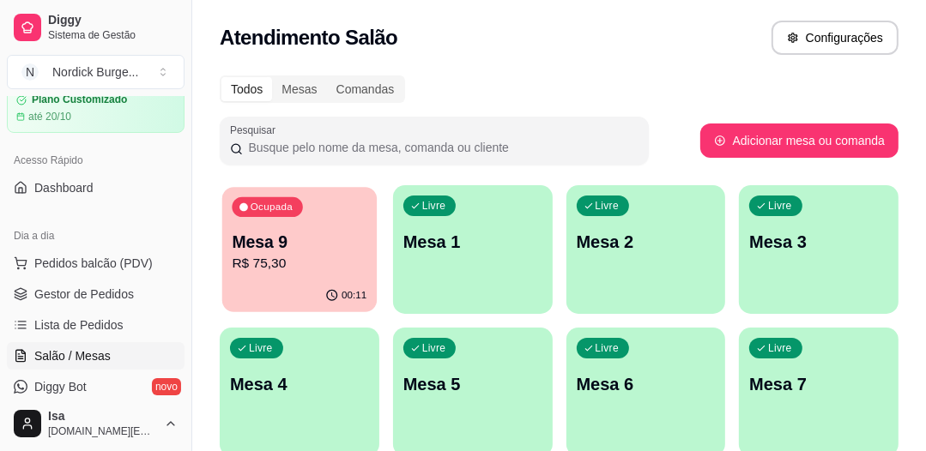
click at [301, 256] on p "R$ 75,30" at bounding box center [299, 264] width 135 height 20
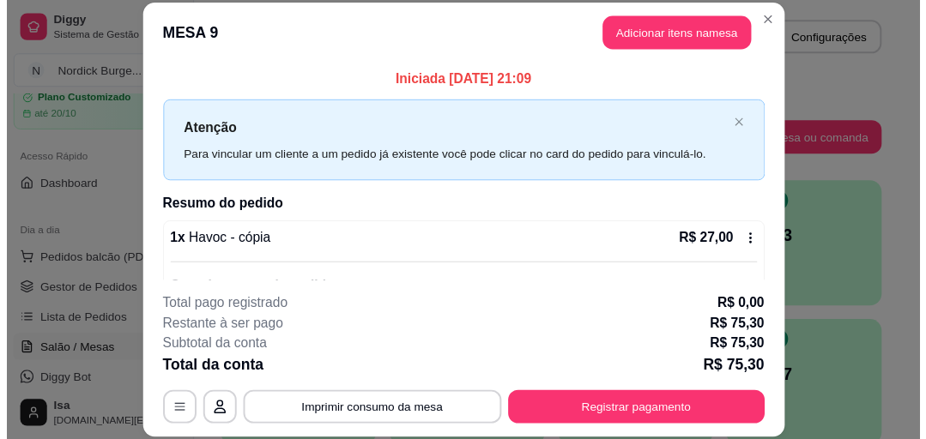
scroll to position [52, 0]
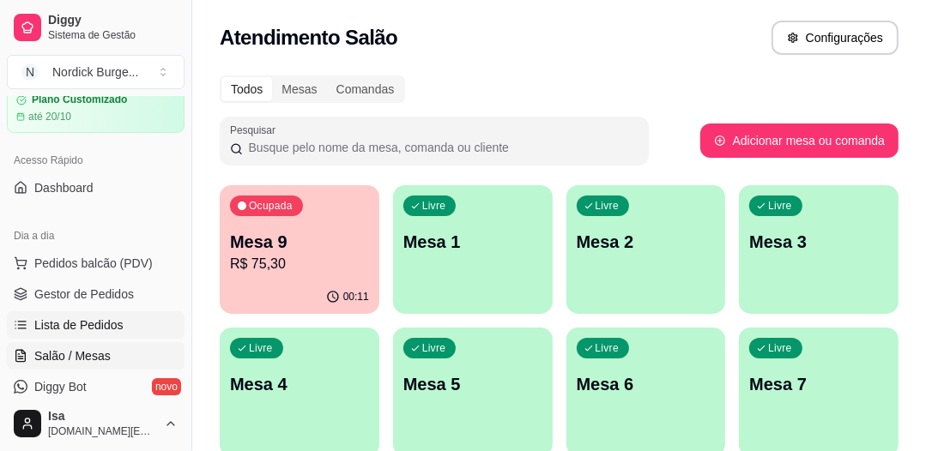
click at [67, 323] on span "Lista de Pedidos" at bounding box center [78, 325] width 89 height 17
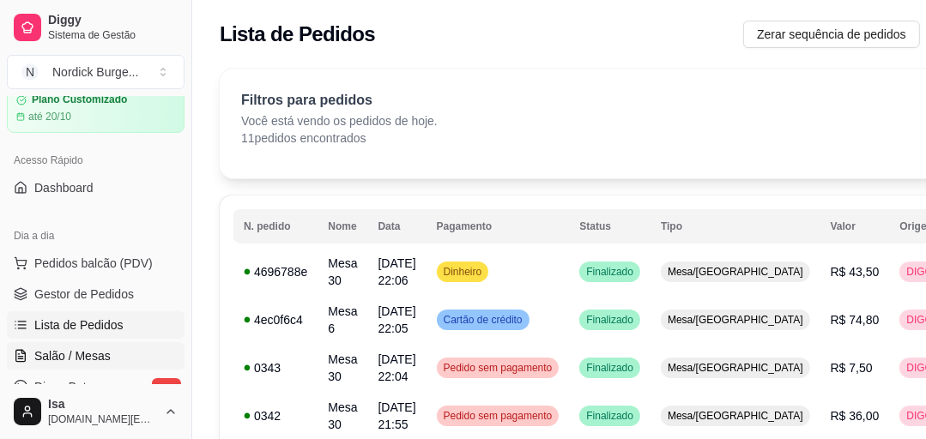
click at [41, 348] on span "Salão / Mesas" at bounding box center [72, 356] width 76 height 17
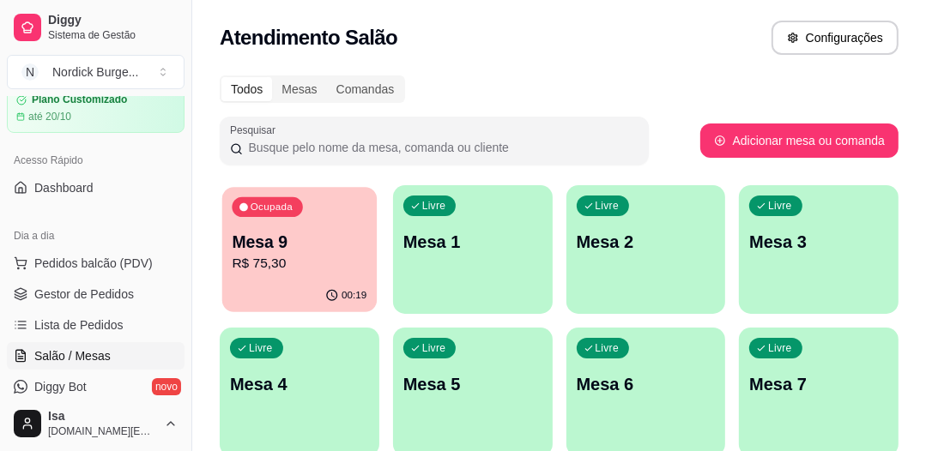
click at [293, 260] on p "R$ 75,30" at bounding box center [299, 264] width 135 height 20
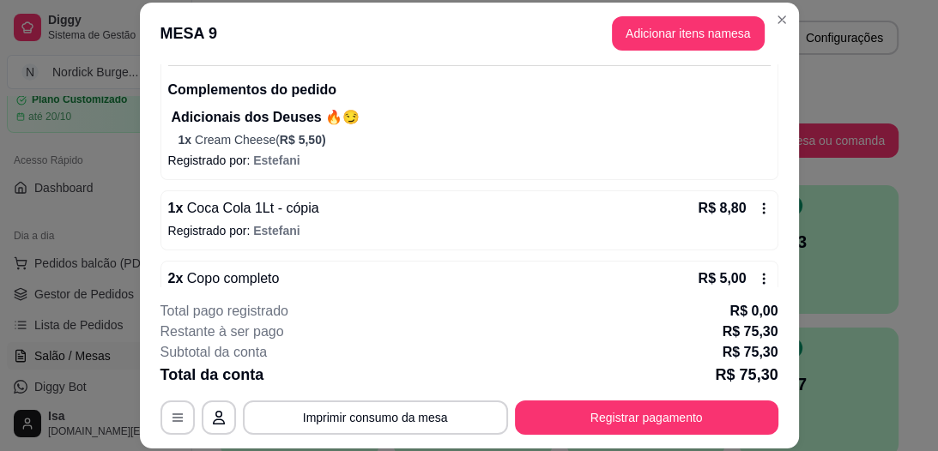
scroll to position [450, 0]
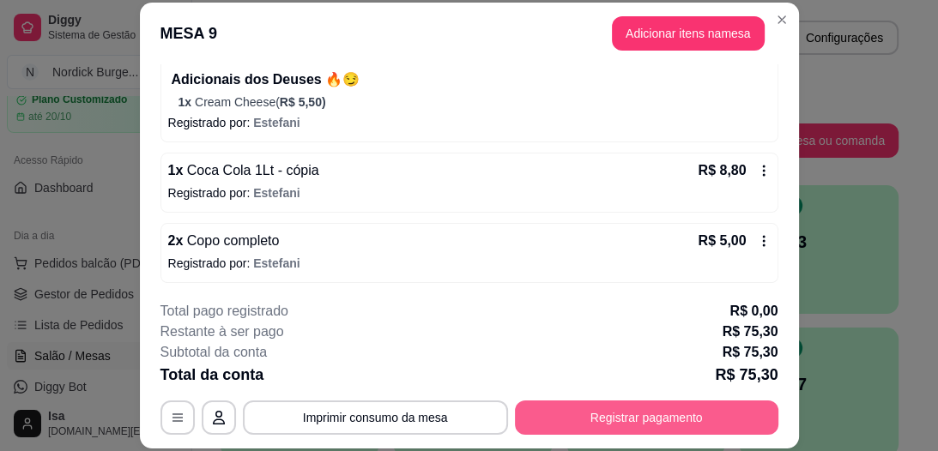
click at [666, 423] on button "Registrar pagamento" at bounding box center [646, 418] width 263 height 34
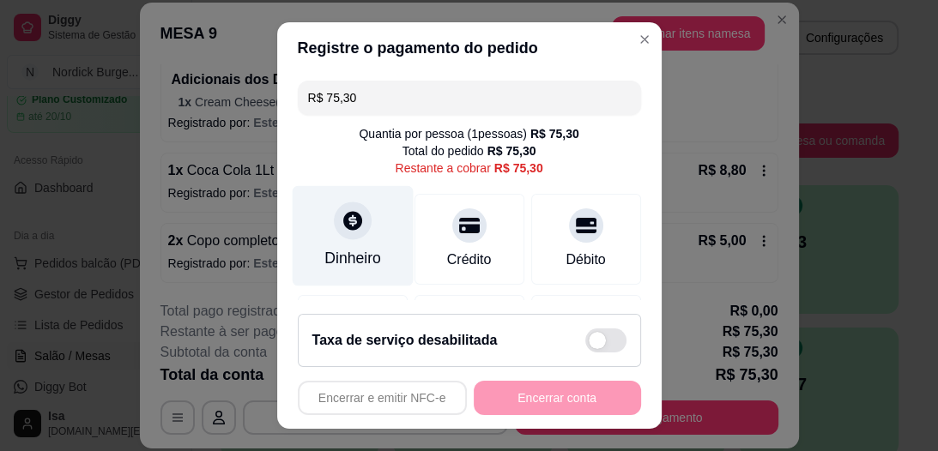
click at [330, 239] on div "Dinheiro" at bounding box center [352, 236] width 121 height 100
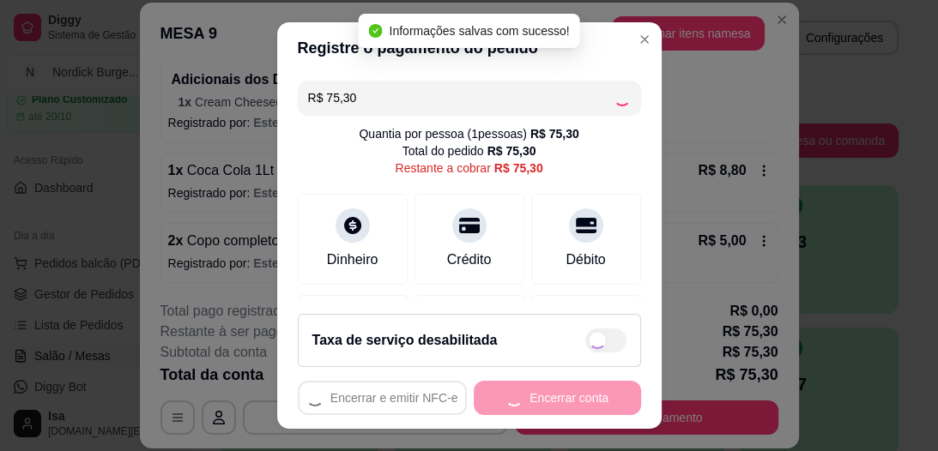
type input "R$ 0,00"
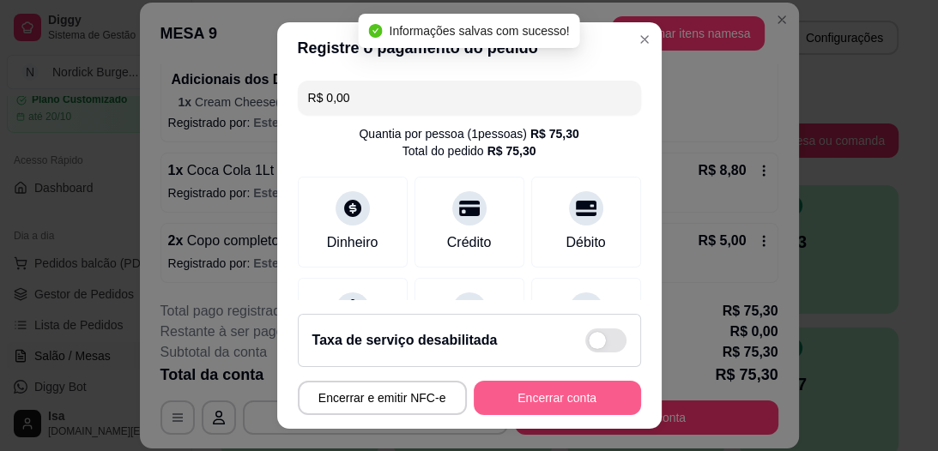
click at [576, 384] on button "Encerrar conta" at bounding box center [557, 398] width 167 height 34
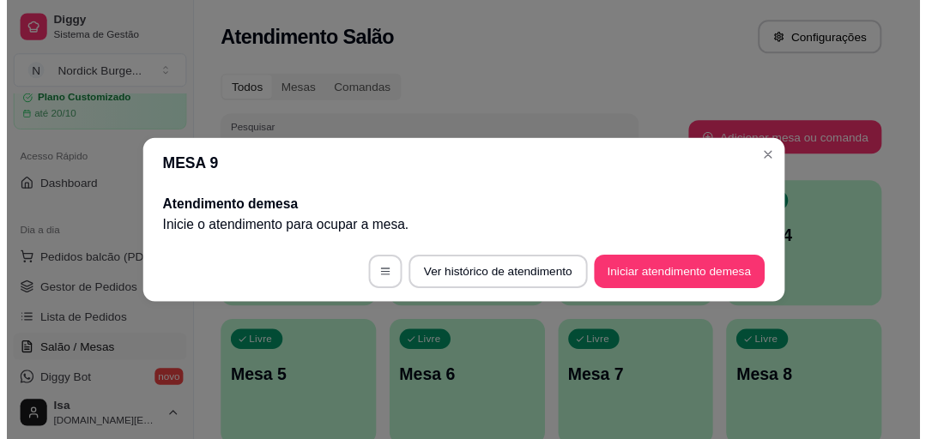
scroll to position [0, 0]
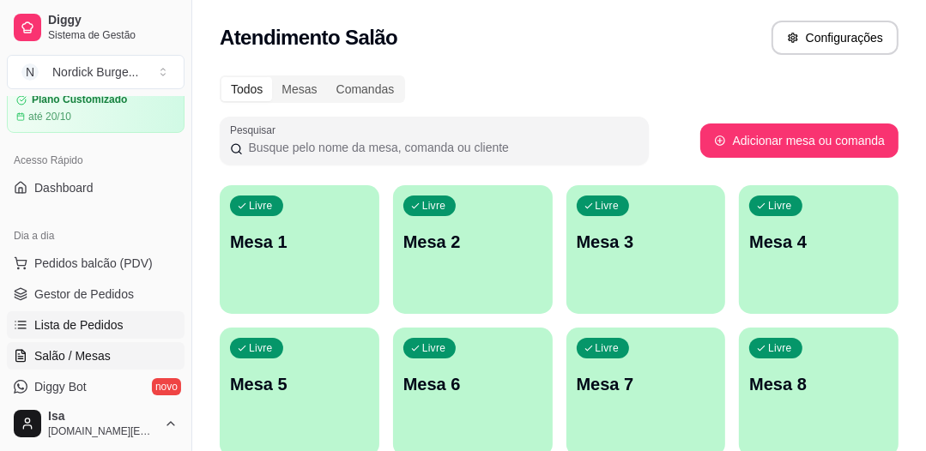
click at [76, 329] on span "Lista de Pedidos" at bounding box center [78, 325] width 89 height 17
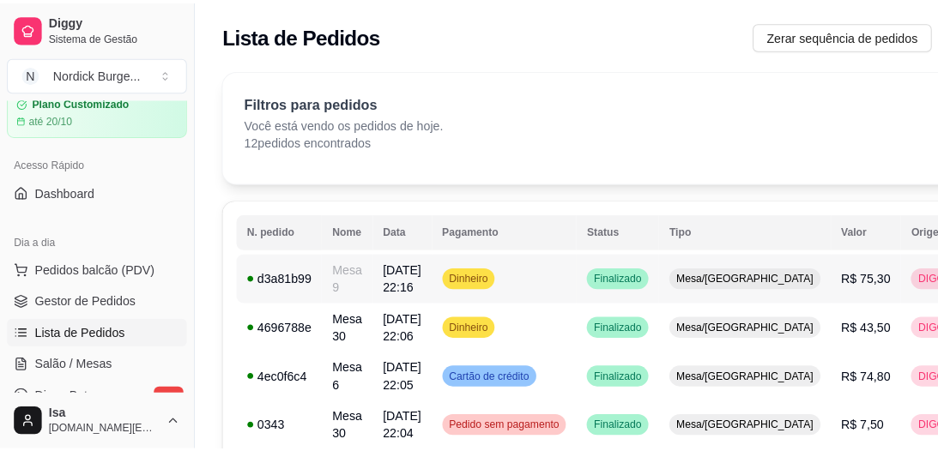
scroll to position [137, 0]
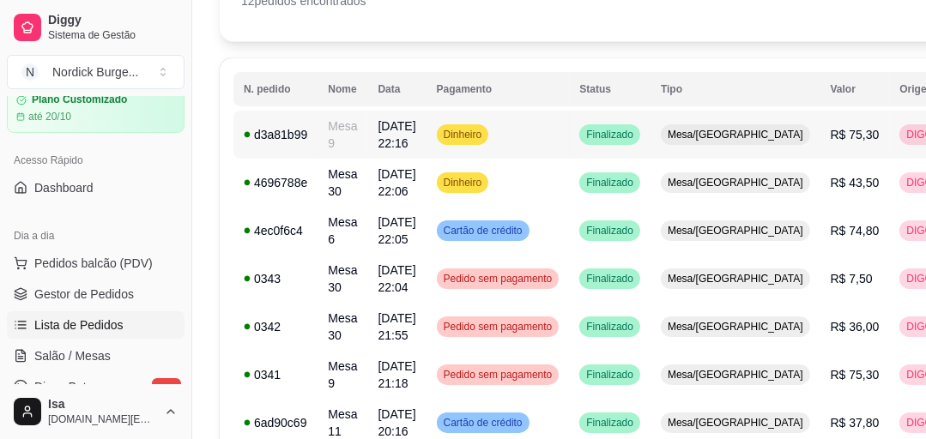
click at [305, 118] on td "d3a81b99" at bounding box center [275, 135] width 84 height 48
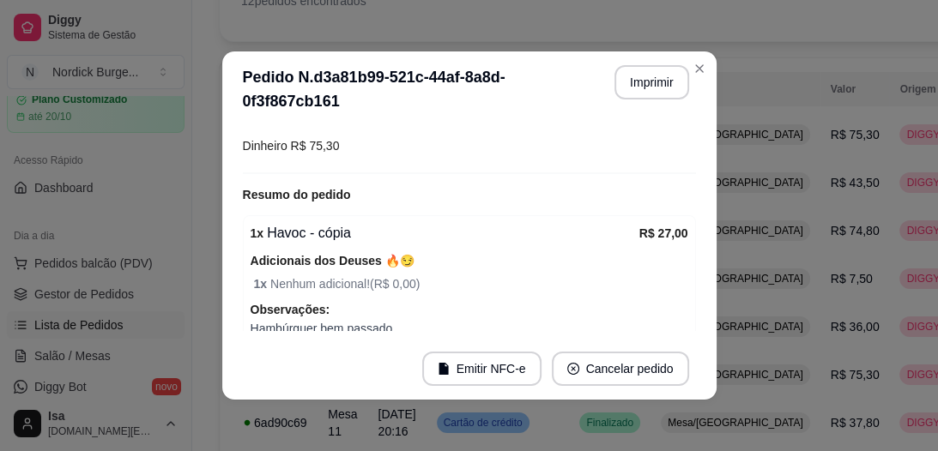
scroll to position [275, 0]
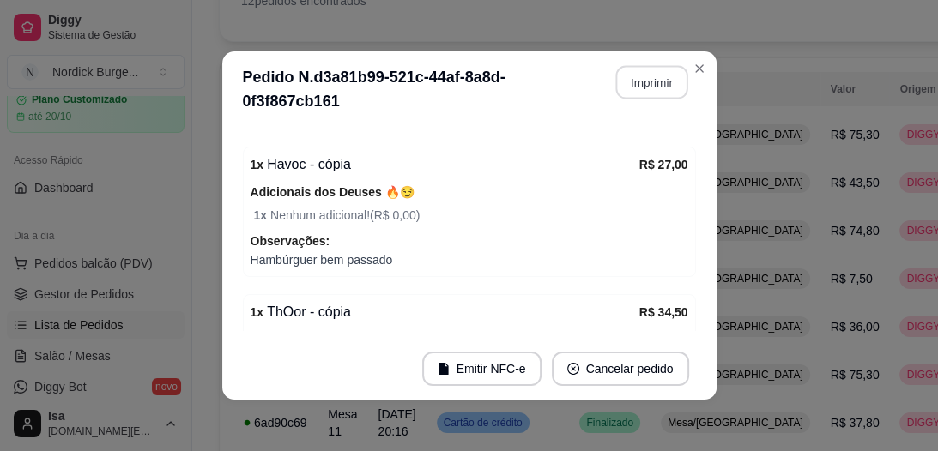
click at [656, 83] on button "Imprimir" at bounding box center [651, 82] width 72 height 33
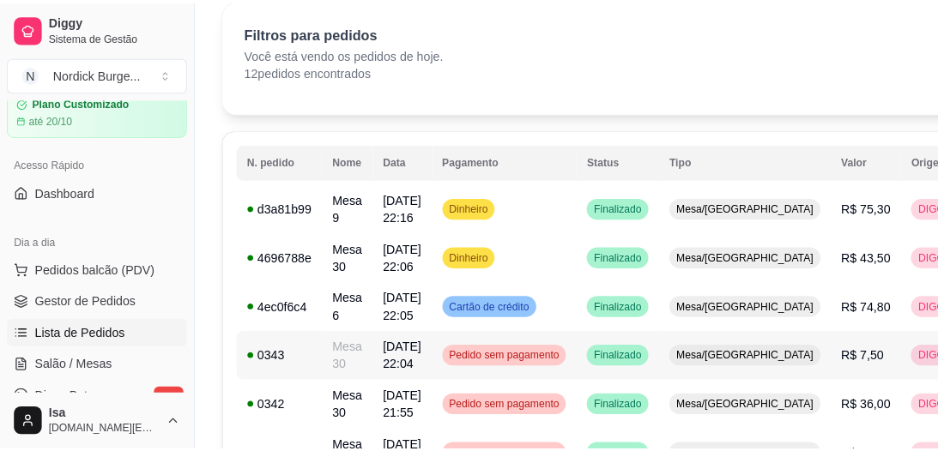
scroll to position [0, 0]
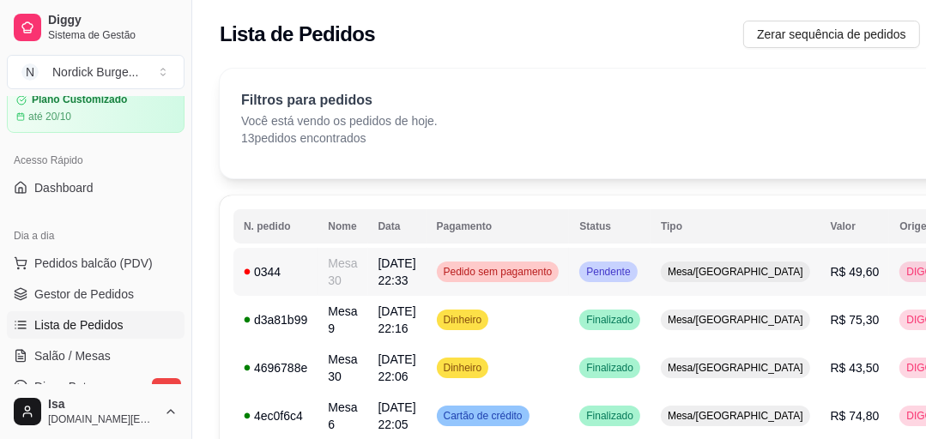
click at [277, 269] on div "0344" at bounding box center [275, 271] width 63 height 17
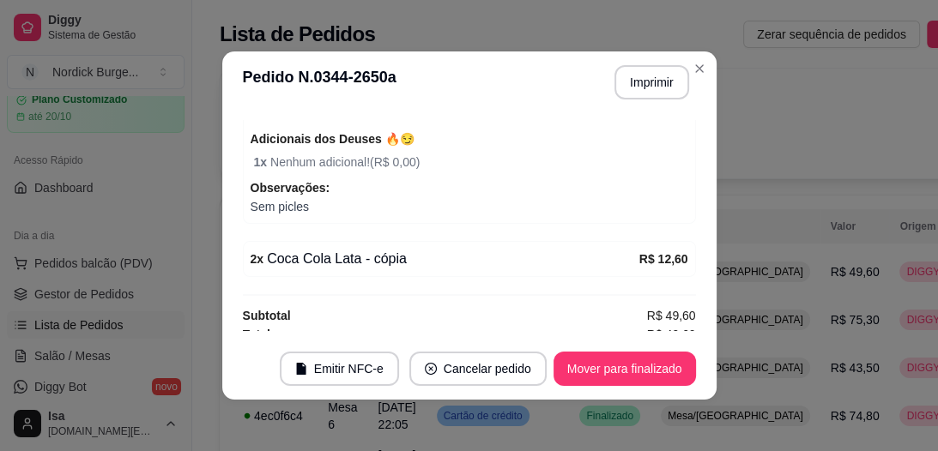
scroll to position [286, 0]
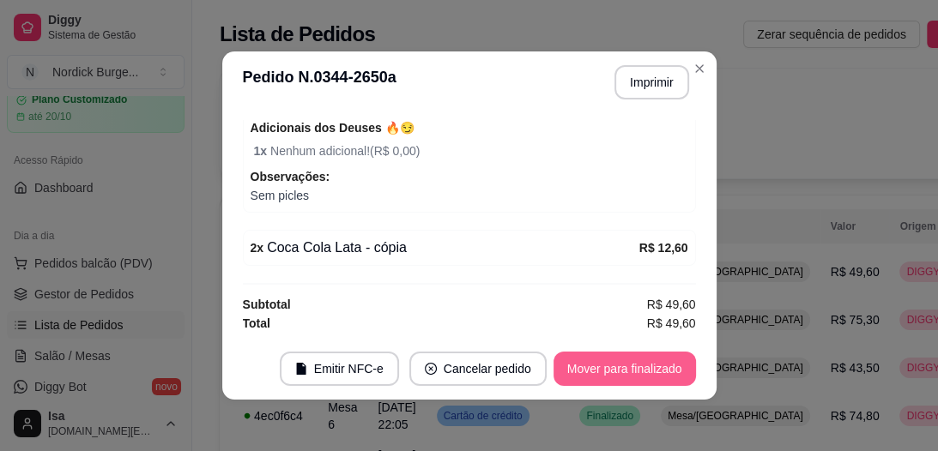
click at [644, 364] on button "Mover para finalizado" at bounding box center [624, 369] width 142 height 34
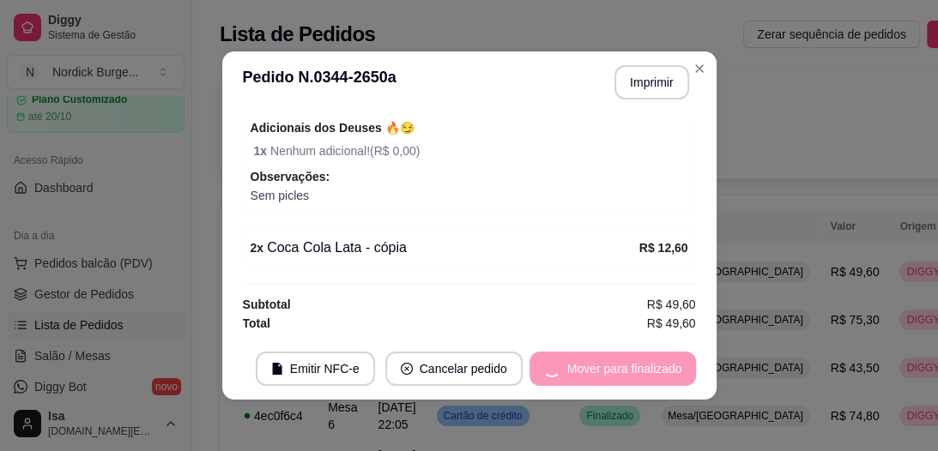
scroll to position [230, 0]
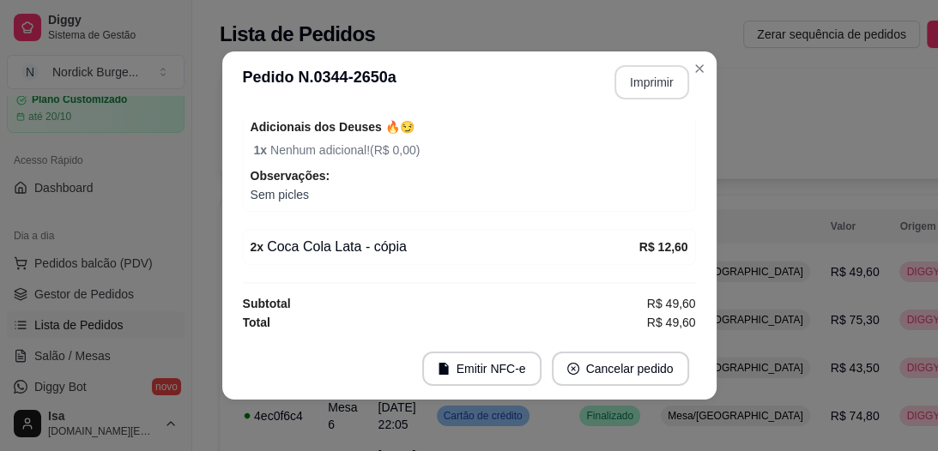
click at [632, 82] on button "Imprimir" at bounding box center [651, 82] width 75 height 34
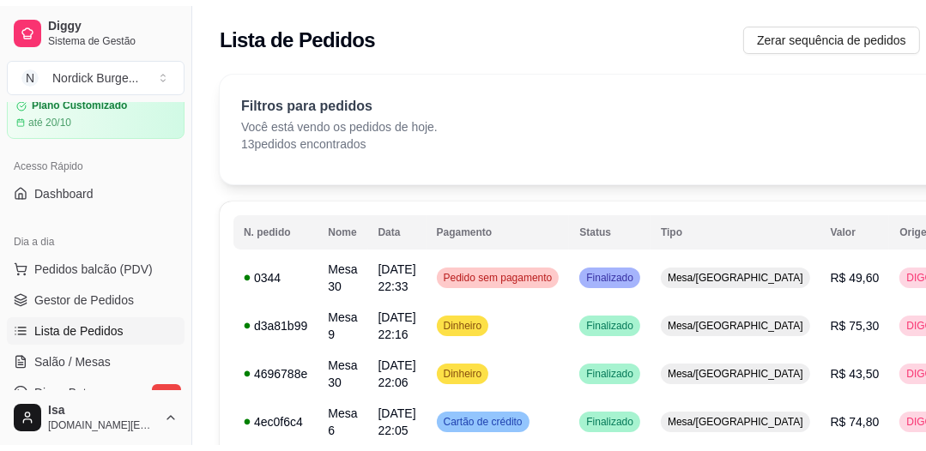
scroll to position [137, 0]
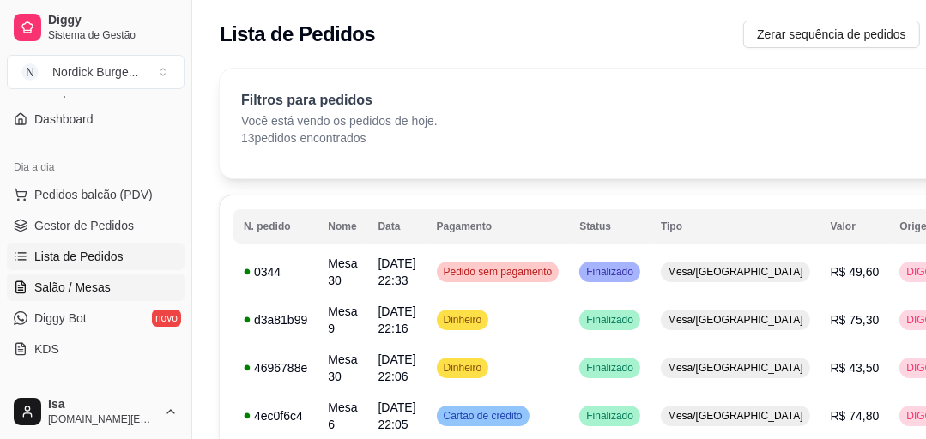
click at [34, 292] on span "Salão / Mesas" at bounding box center [72, 287] width 76 height 17
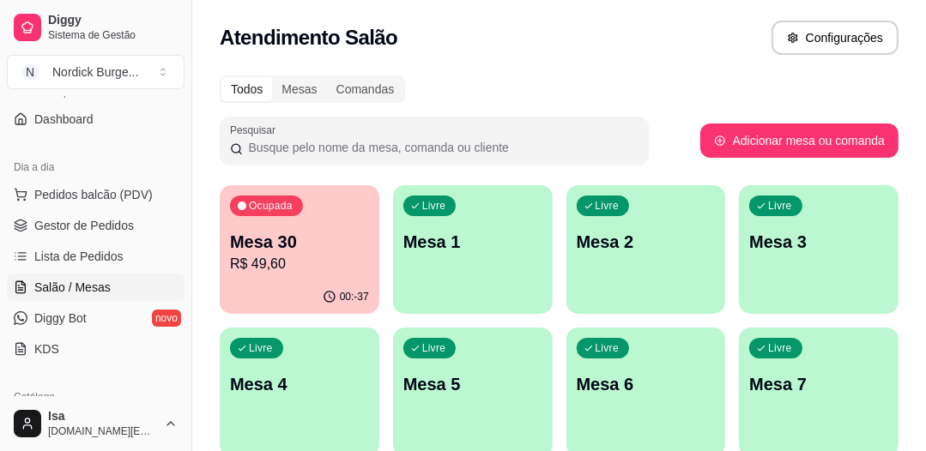
click at [309, 261] on p "R$ 49,60" at bounding box center [299, 264] width 139 height 21
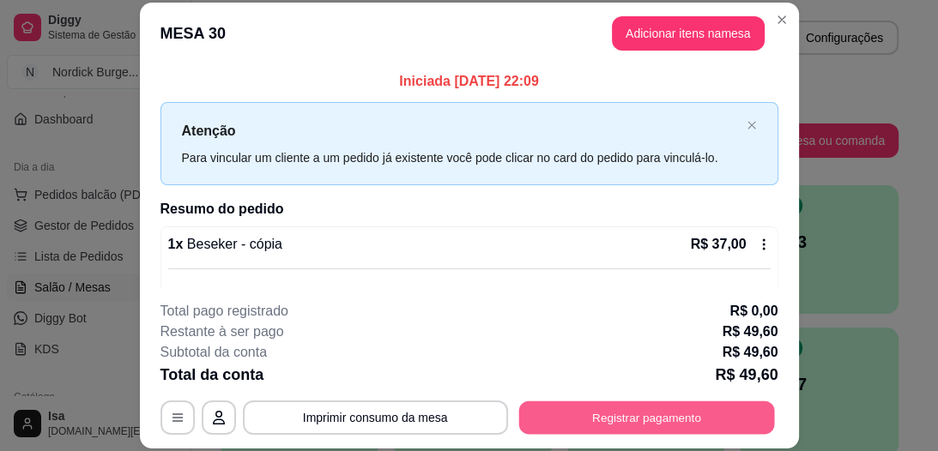
click at [616, 414] on button "Registrar pagamento" at bounding box center [646, 418] width 256 height 33
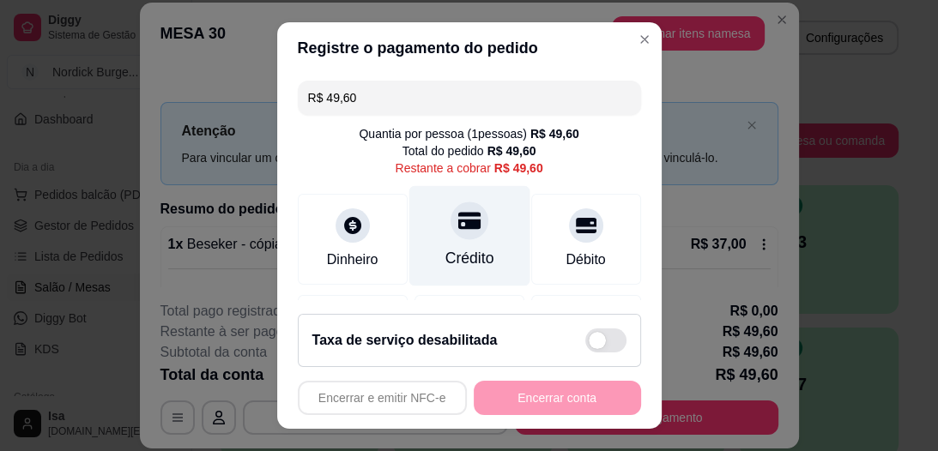
click at [450, 233] on div at bounding box center [469, 222] width 38 height 38
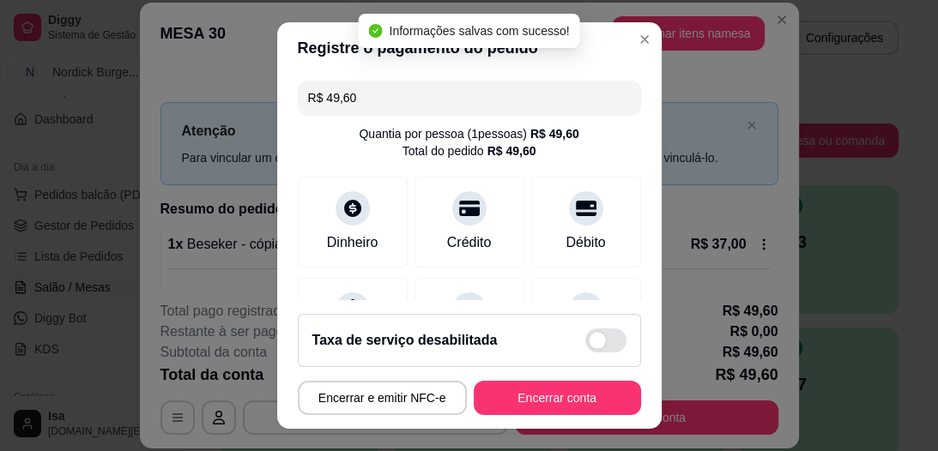
type input "R$ 0,00"
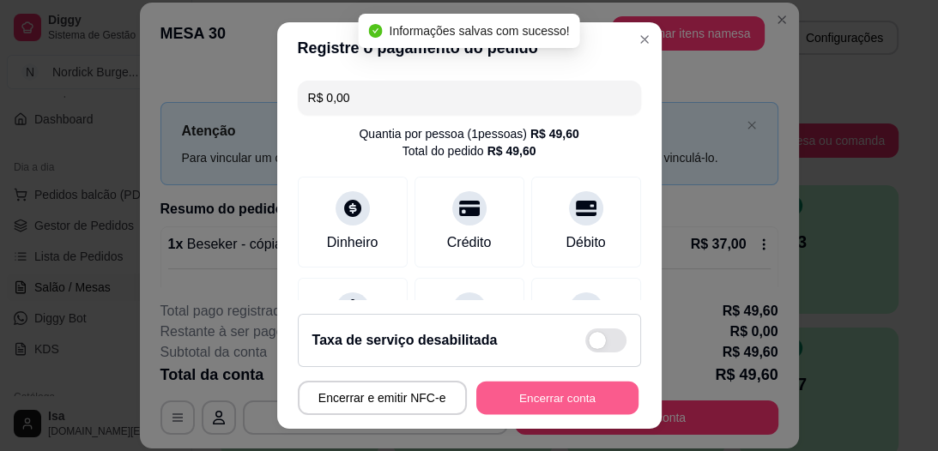
click at [549, 390] on button "Encerrar conta" at bounding box center [557, 397] width 162 height 33
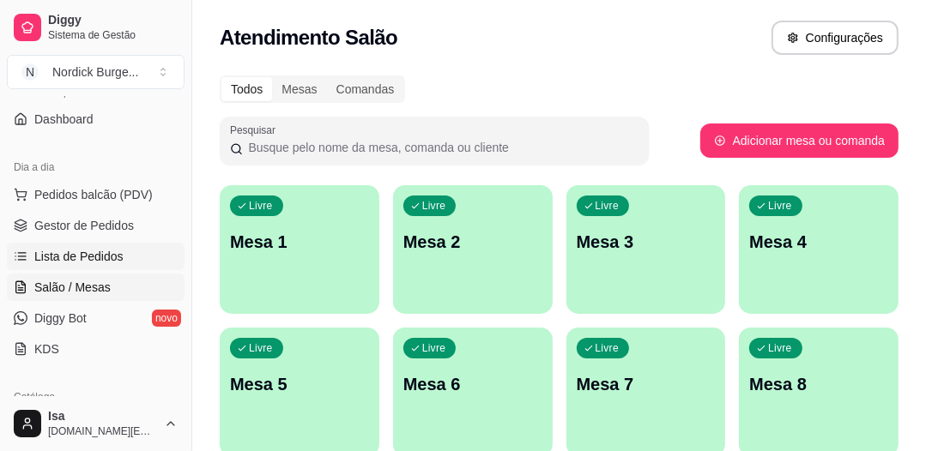
click at [112, 249] on span "Lista de Pedidos" at bounding box center [78, 256] width 89 height 17
